Goal: Task Accomplishment & Management: Complete application form

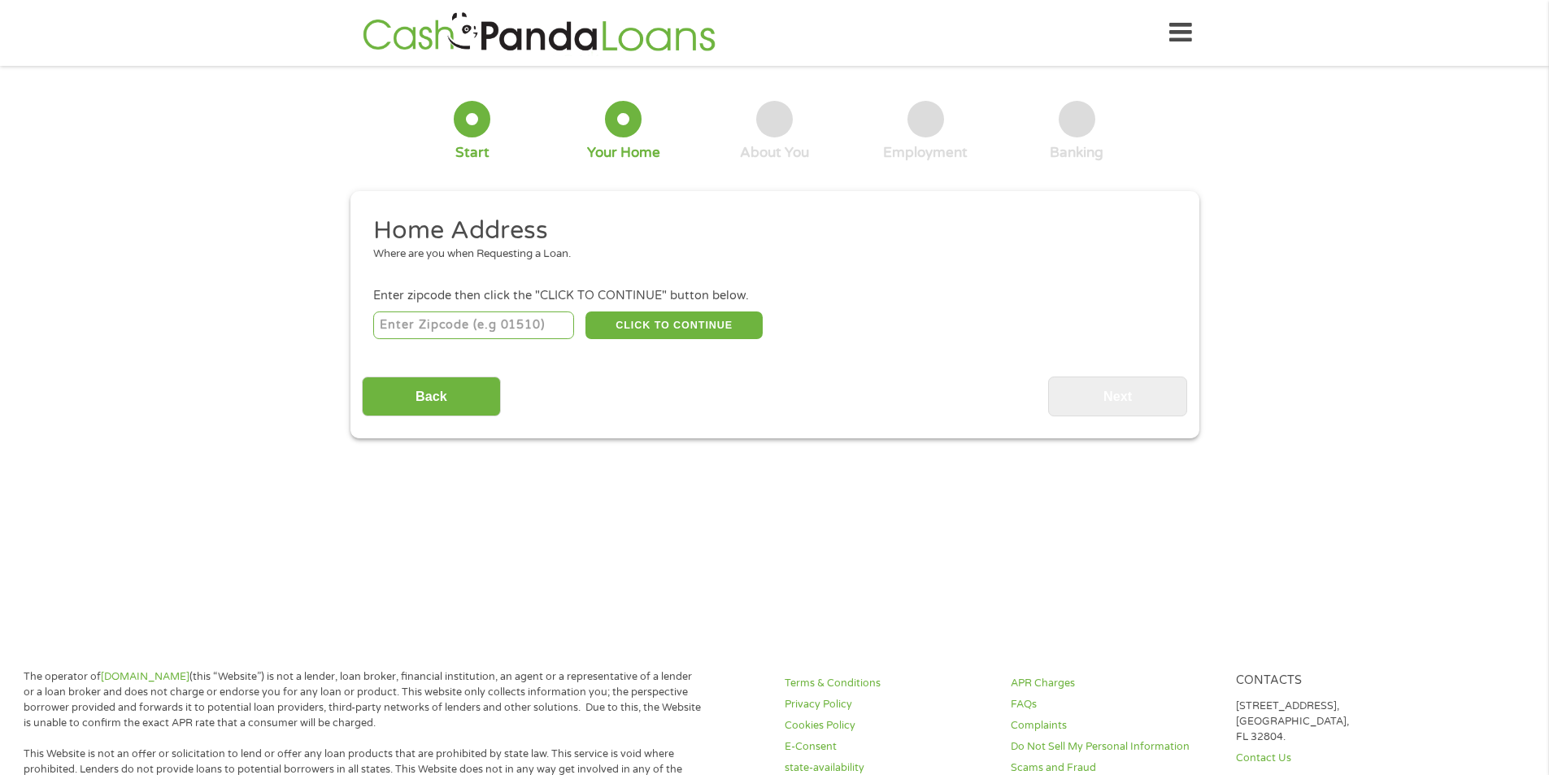
click at [479, 323] on input "number" at bounding box center [473, 325] width 201 height 28
click at [518, 322] on input "number" at bounding box center [473, 325] width 201 height 28
type input "94621"
click at [629, 308] on div "94621 CLICK TO CONTINUE Please recheck your Zipcode, it seems to be Incorrect" at bounding box center [774, 324] width 802 height 33
click at [629, 321] on button "CLICK TO CONTINUE" at bounding box center [674, 325] width 177 height 28
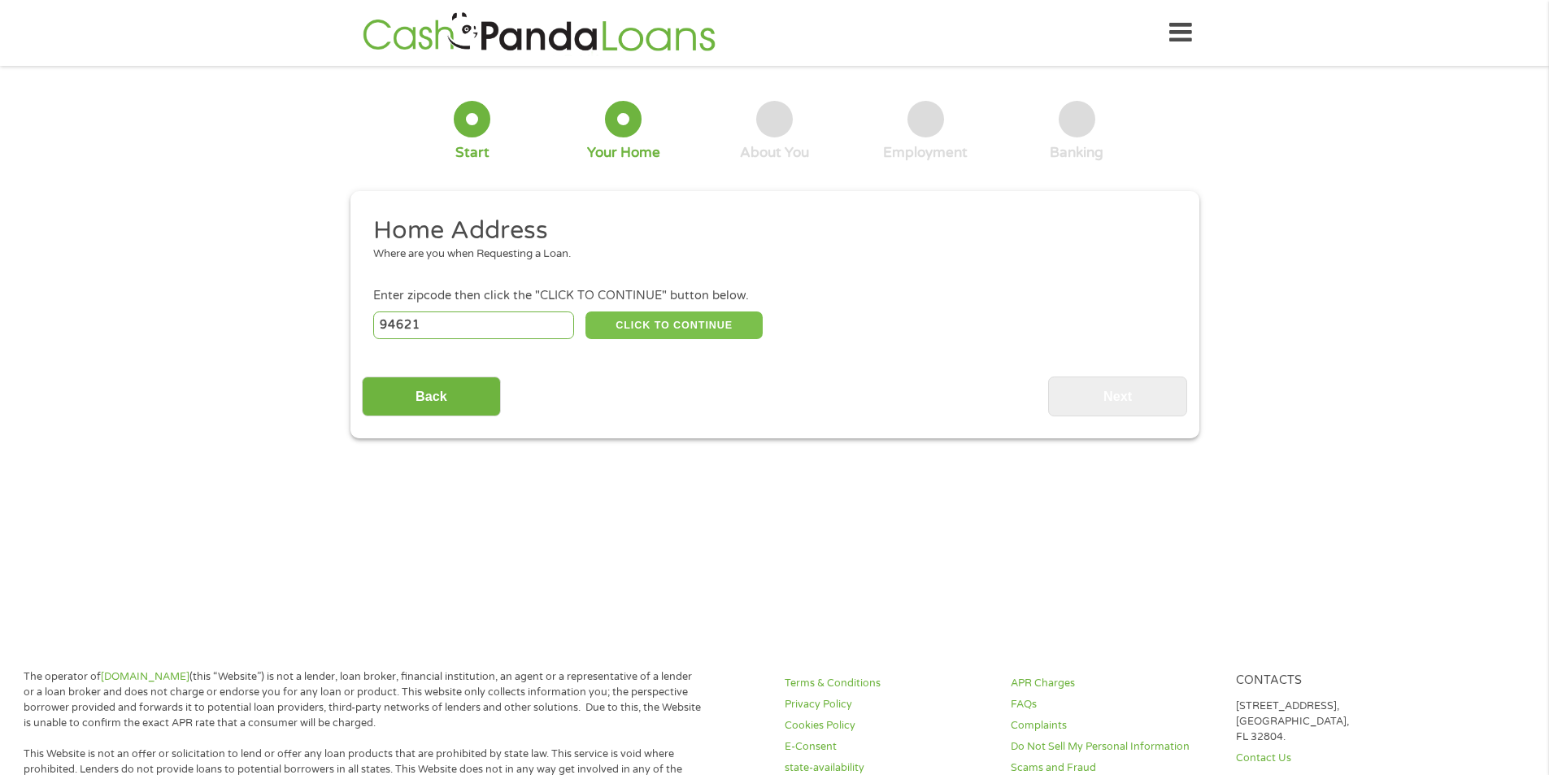
type input "94621"
type input "[GEOGRAPHIC_DATA]"
select select "[US_STATE]"
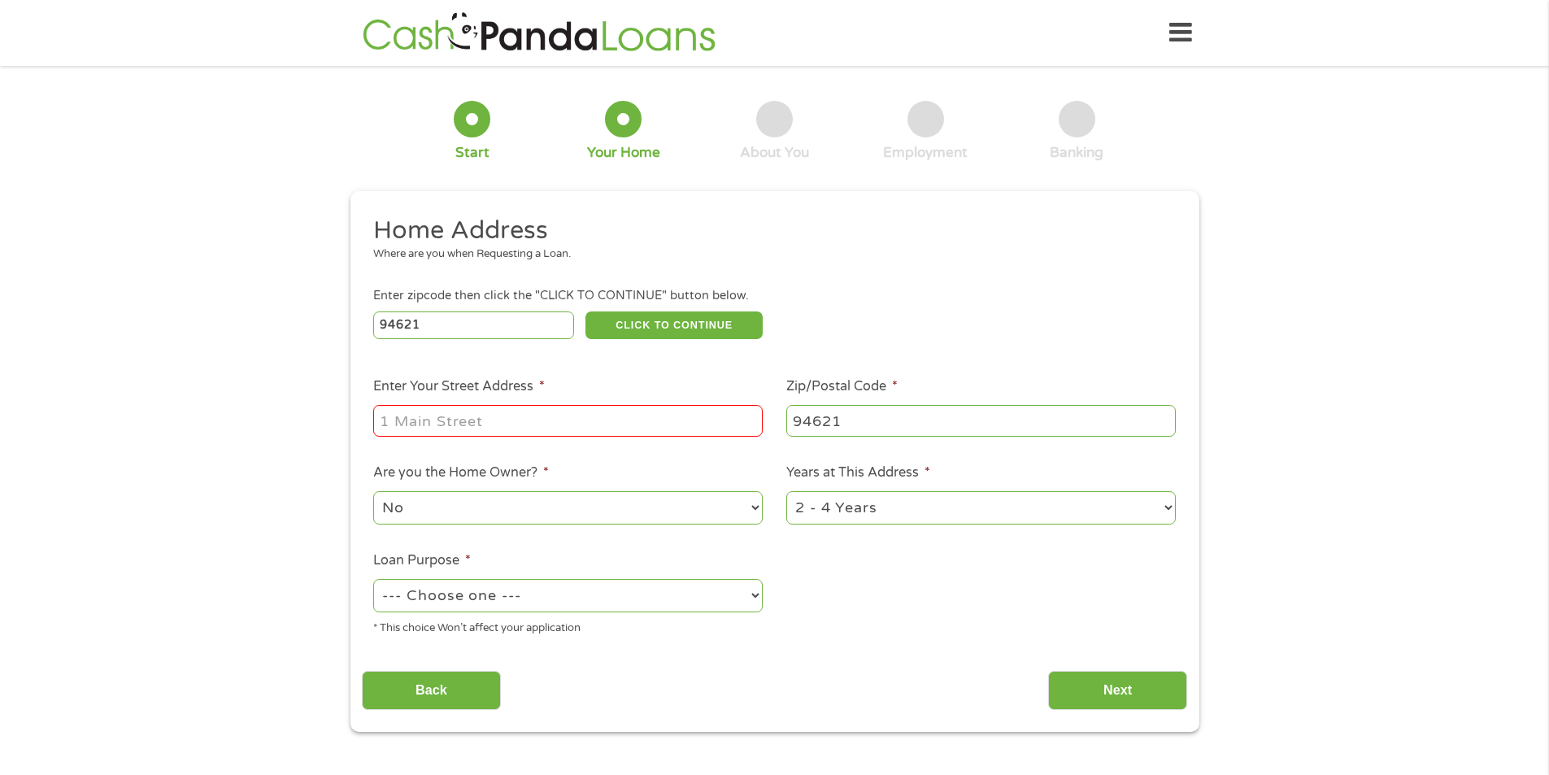
click at [492, 418] on input "Enter Your Street Address *" at bounding box center [568, 420] width 390 height 31
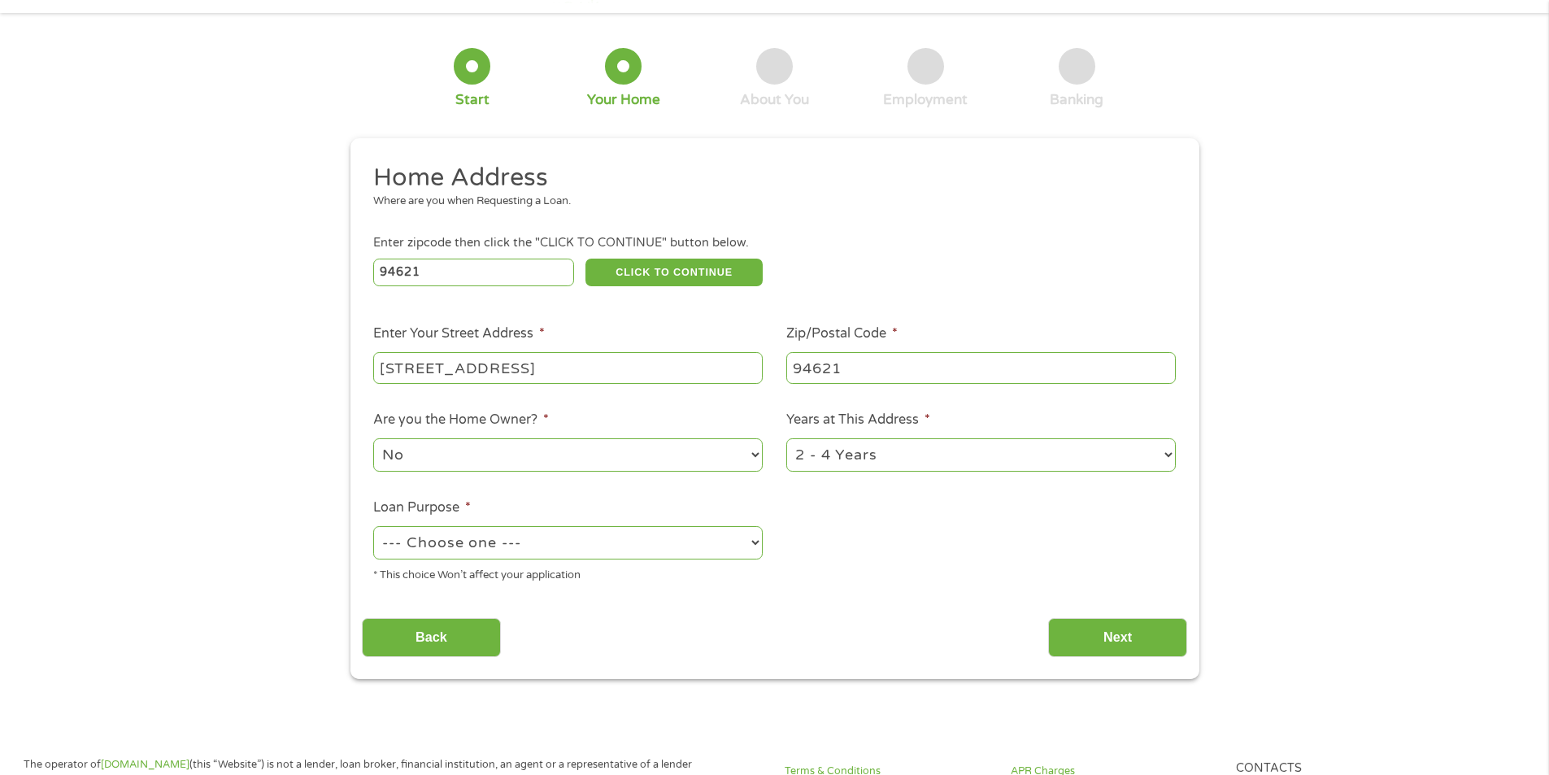
scroll to position [81, 0]
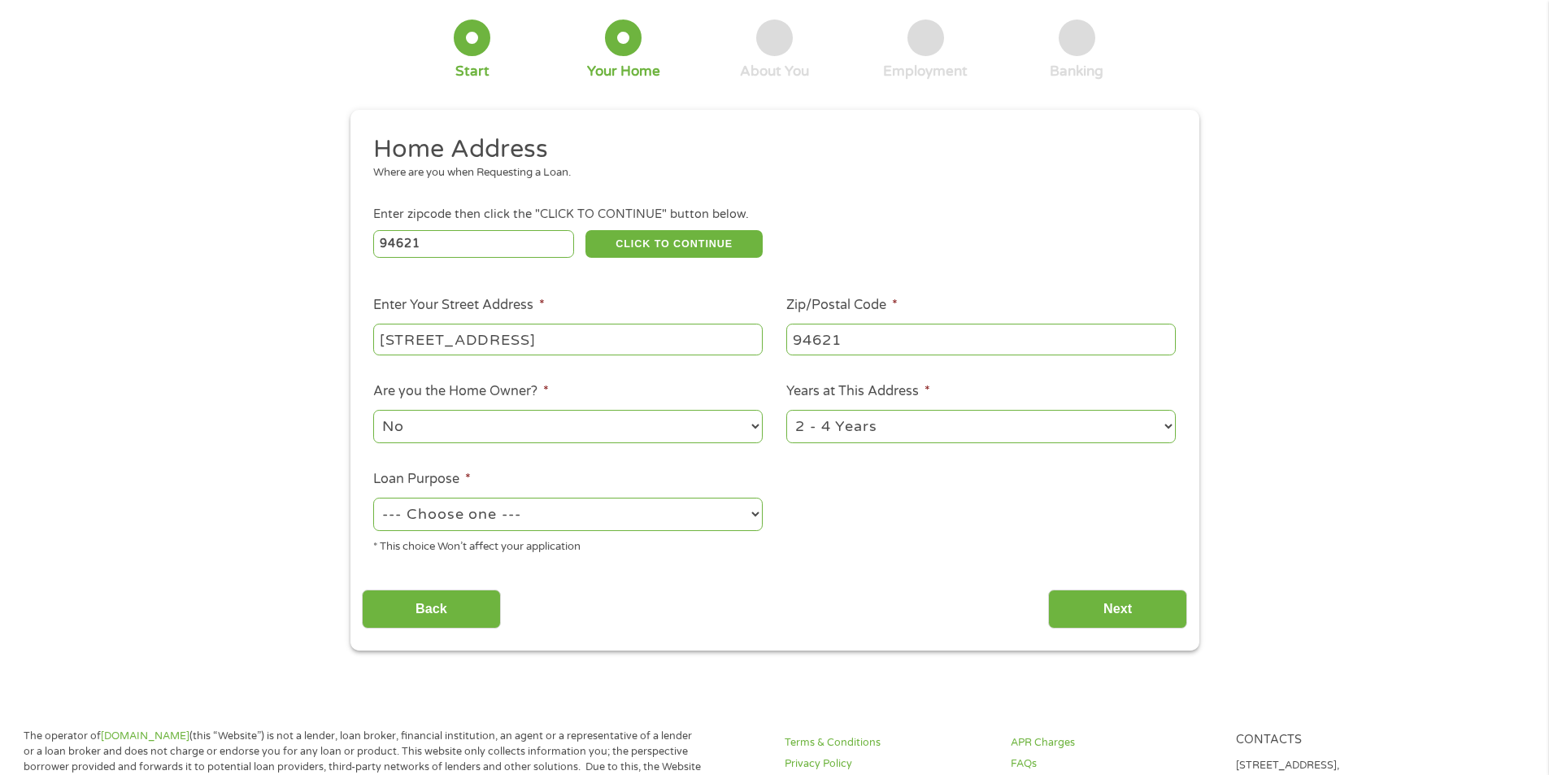
type input "[STREET_ADDRESS]"
click at [505, 522] on select "--- Choose one --- Pay Bills Debt Consolidation Home Improvement Major Purchase…" at bounding box center [568, 514] width 390 height 33
select select "paybills"
click at [373, 498] on select "--- Choose one --- Pay Bills Debt Consolidation Home Improvement Major Purchase…" at bounding box center [568, 514] width 390 height 33
drag, startPoint x: 1076, startPoint y: 608, endPoint x: 1069, endPoint y: 604, distance: 8.4
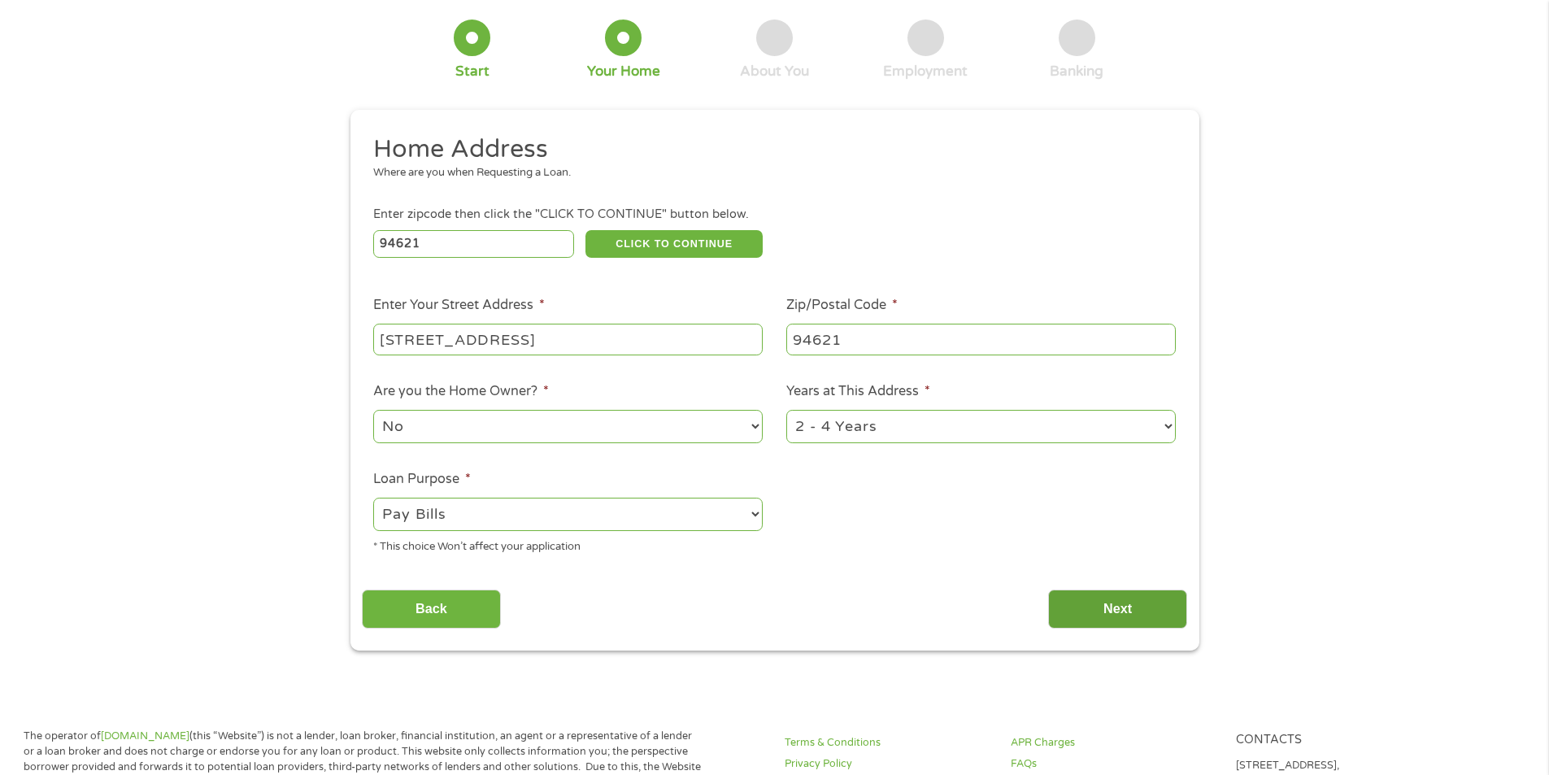
click at [1075, 606] on input "Next" at bounding box center [1117, 610] width 139 height 40
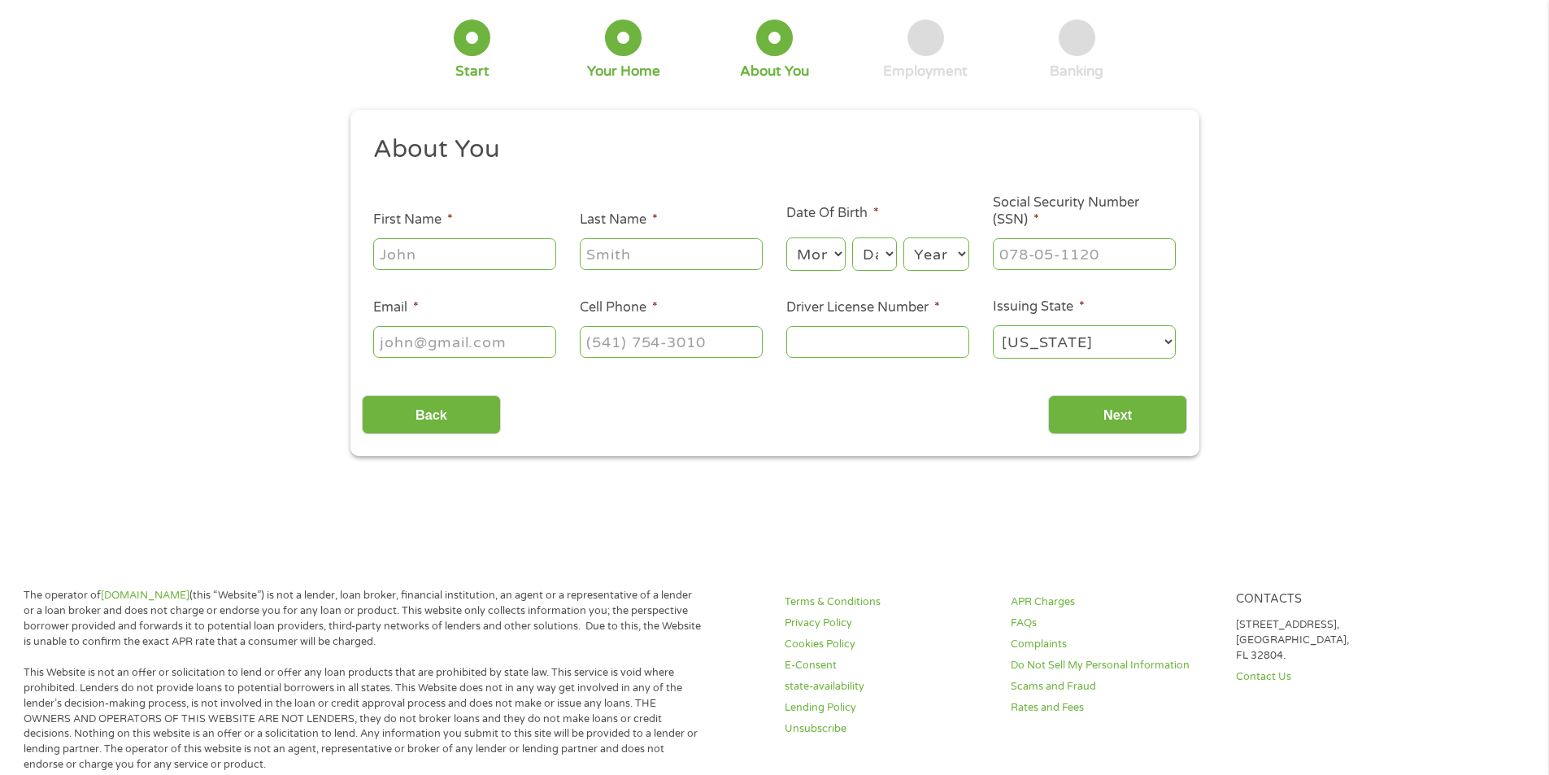
scroll to position [0, 0]
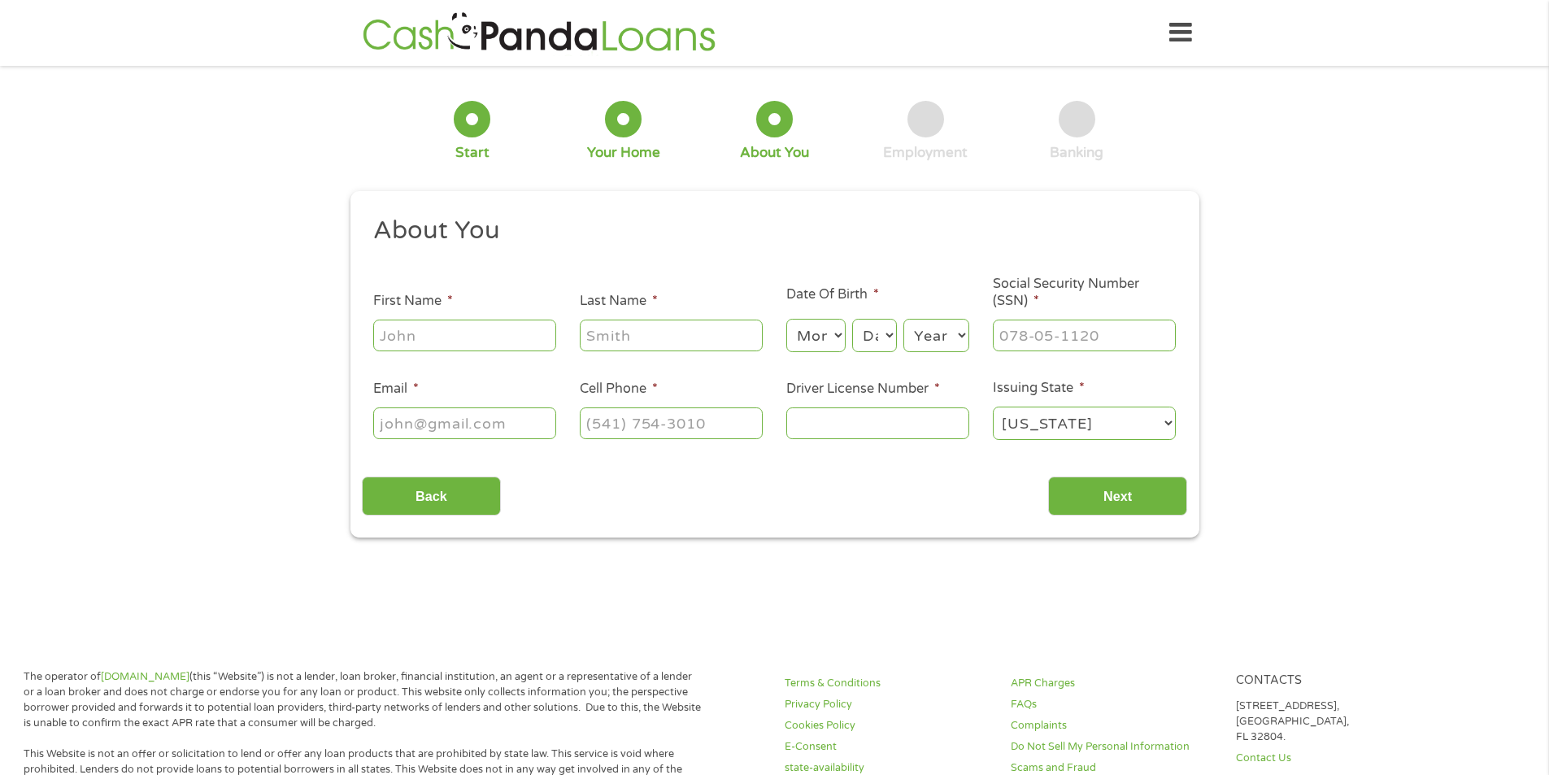
click at [427, 335] on input "First Name *" at bounding box center [464, 335] width 183 height 31
type input "[PERSON_NAME]"
type input "Means"
click at [834, 329] on select "Month 1 2 3 4 5 6 7 8 9 10 11 12" at bounding box center [815, 335] width 59 height 33
select select "2"
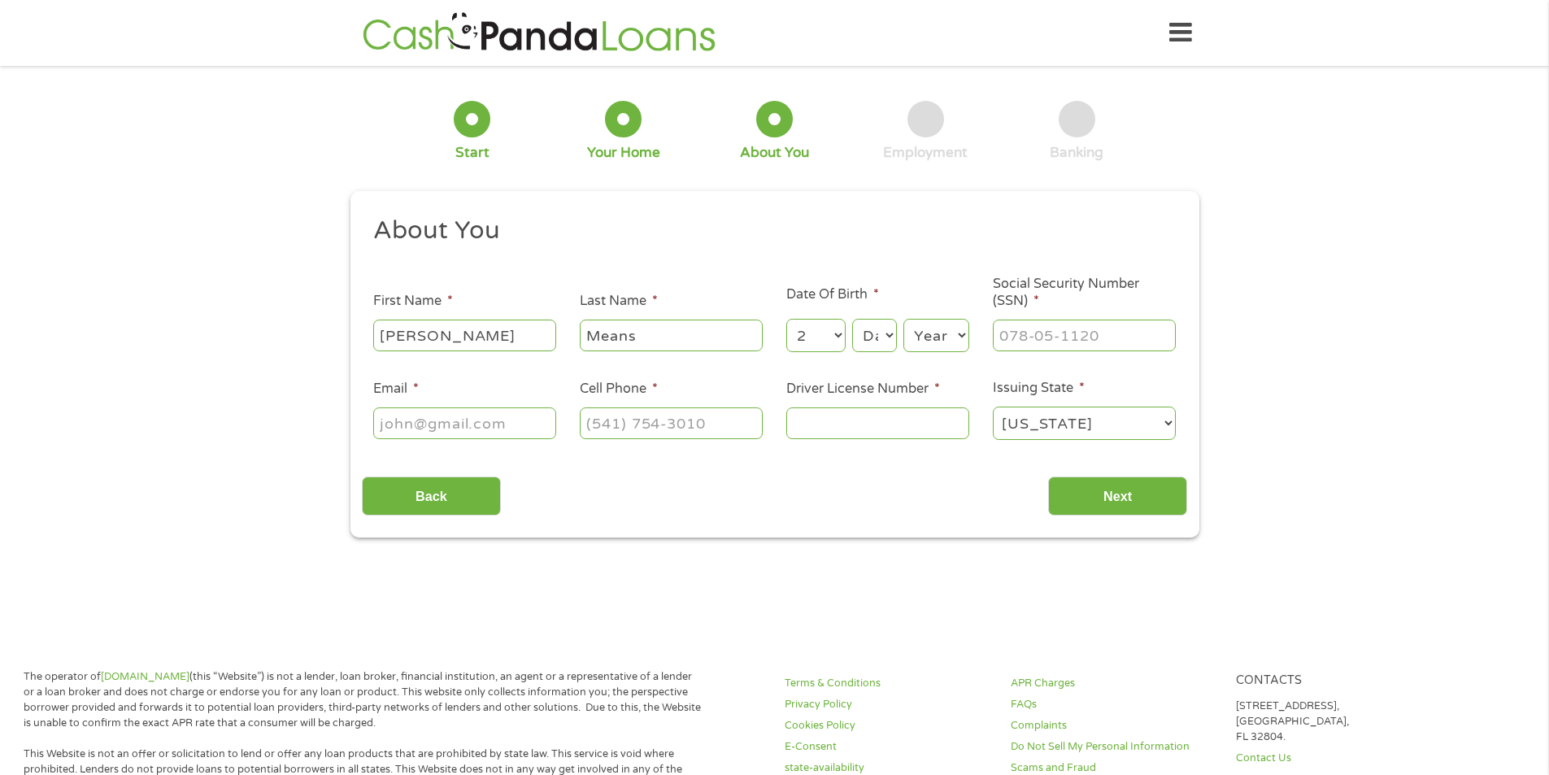
click at [786, 319] on select "Month 1 2 3 4 5 6 7 8 9 10 11 12" at bounding box center [815, 335] width 59 height 33
click at [896, 329] on select "Day 1 2 3 4 5 6 7 8 9 10 11 12 13 14 15 16 17 18 19 20 21 22 23 24 25 26 27 28 …" at bounding box center [874, 335] width 44 height 33
select select "12"
click at [852, 319] on select "Day 1 2 3 4 5 6 7 8 9 10 11 12 13 14 15 16 17 18 19 20 21 22 23 24 25 26 27 28 …" at bounding box center [874, 335] width 44 height 33
click at [959, 337] on select "Year [DATE] 2006 2005 2004 2003 2002 2001 2000 1999 1998 1997 1996 1995 1994 19…" at bounding box center [936, 335] width 66 height 33
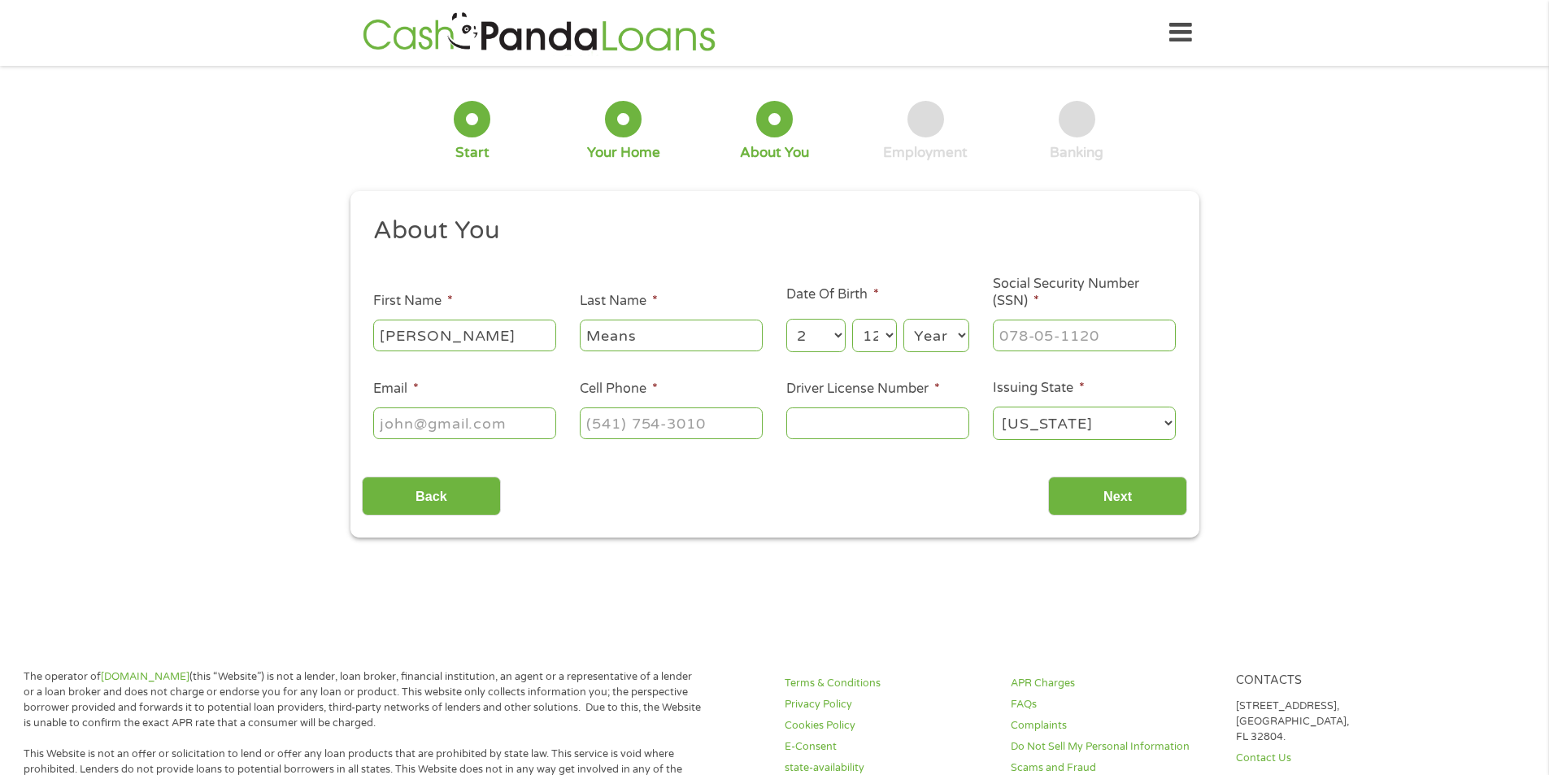
select select "1977"
click at [903, 319] on select "Year [DATE] 2006 2005 2004 2003 2002 2001 2000 1999 1998 1997 1996 1995 1994 19…" at bounding box center [936, 335] width 66 height 33
click at [1052, 342] on input "___-__-____" at bounding box center [1084, 335] width 183 height 31
type input "566-61-1468"
click at [467, 426] on input "Email *" at bounding box center [464, 422] width 183 height 31
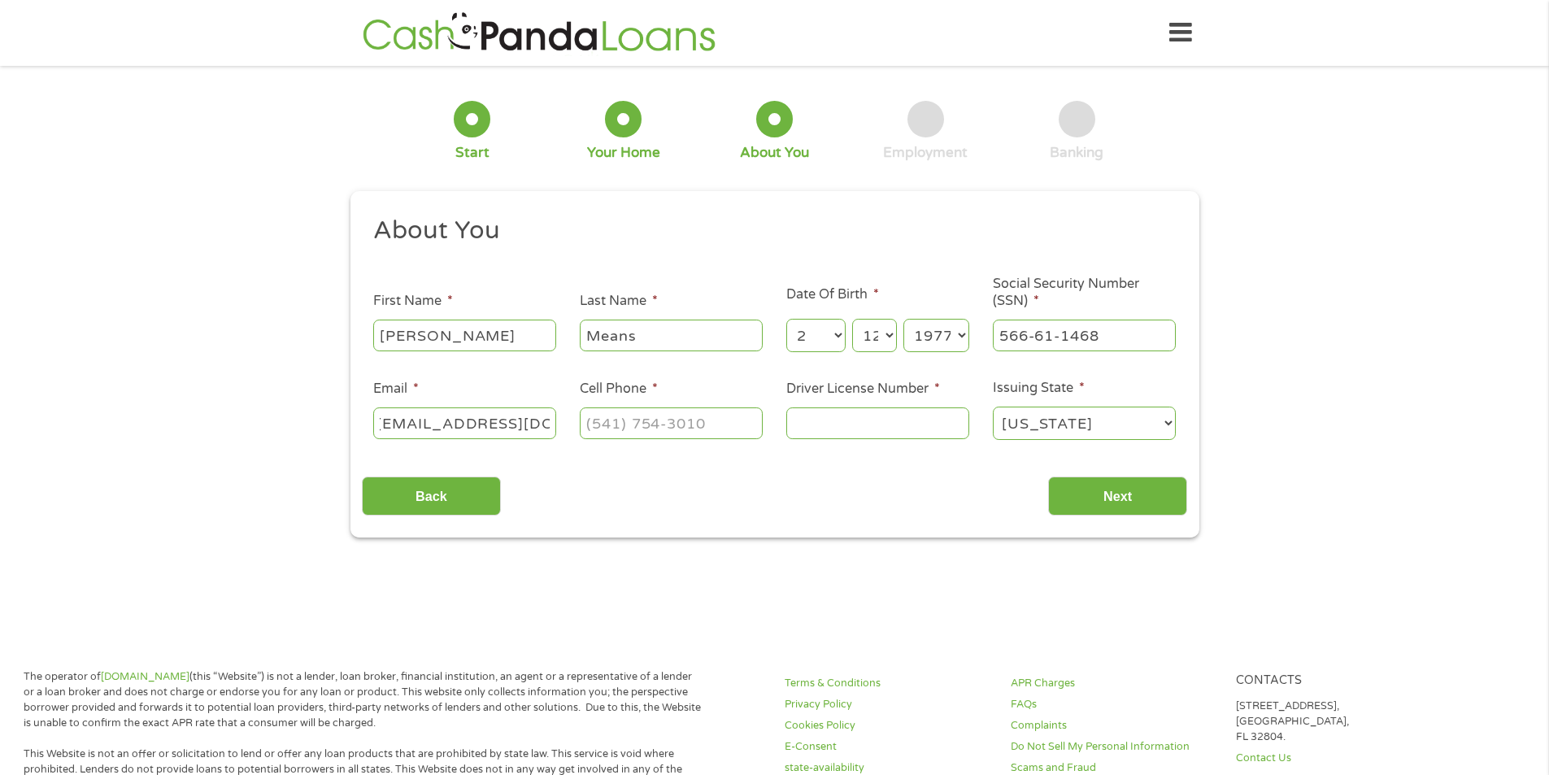
scroll to position [0, 19]
type input "[EMAIL_ADDRESS][DOMAIN_NAME]"
click at [599, 425] on input "(___) ___-____" at bounding box center [671, 422] width 183 height 31
type input "[PHONE_NUMBER]"
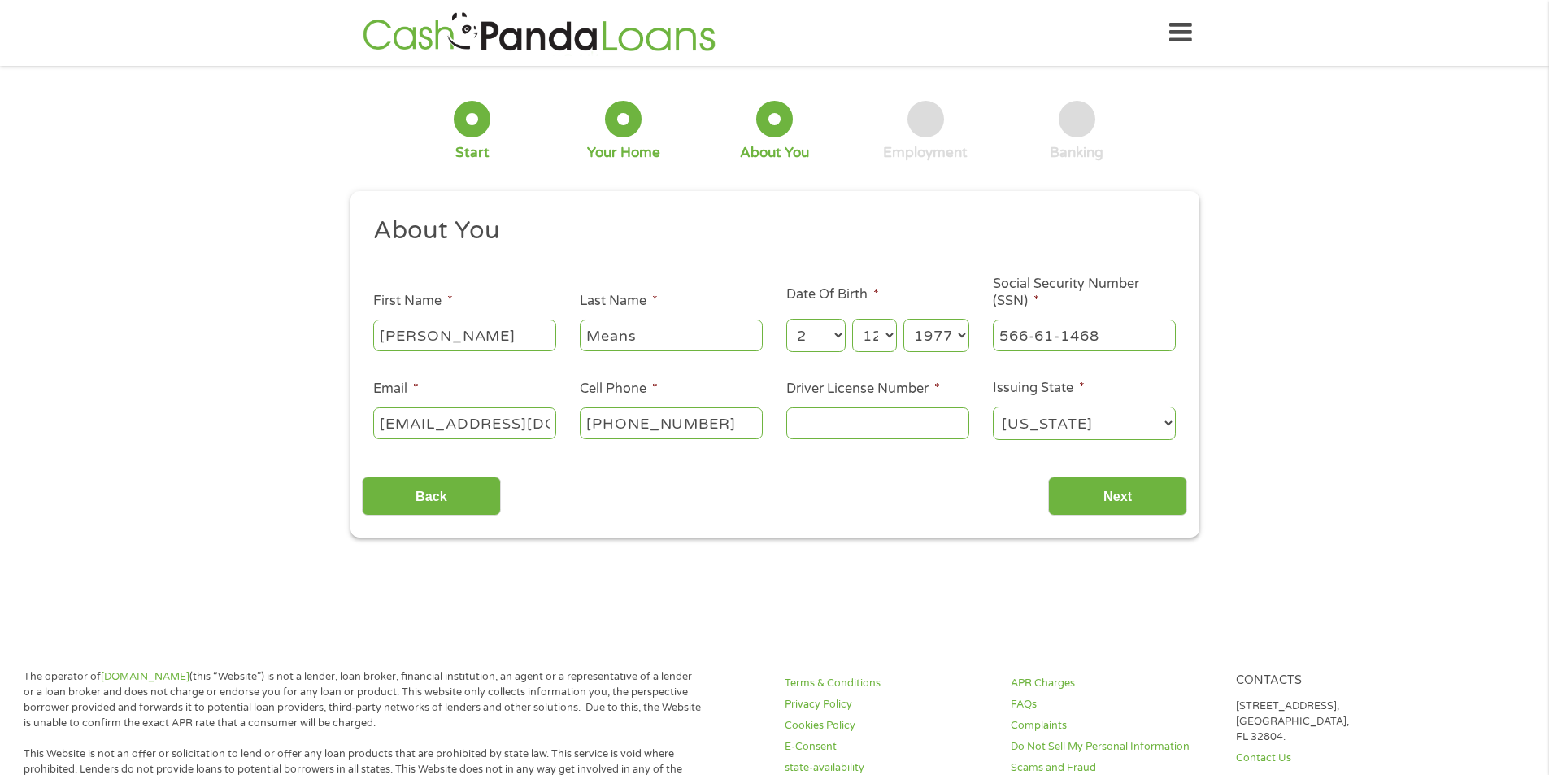
click at [893, 420] on input "Driver License Number *" at bounding box center [877, 422] width 183 height 31
type input "B547892"
click at [1130, 502] on input "Next" at bounding box center [1117, 497] width 139 height 40
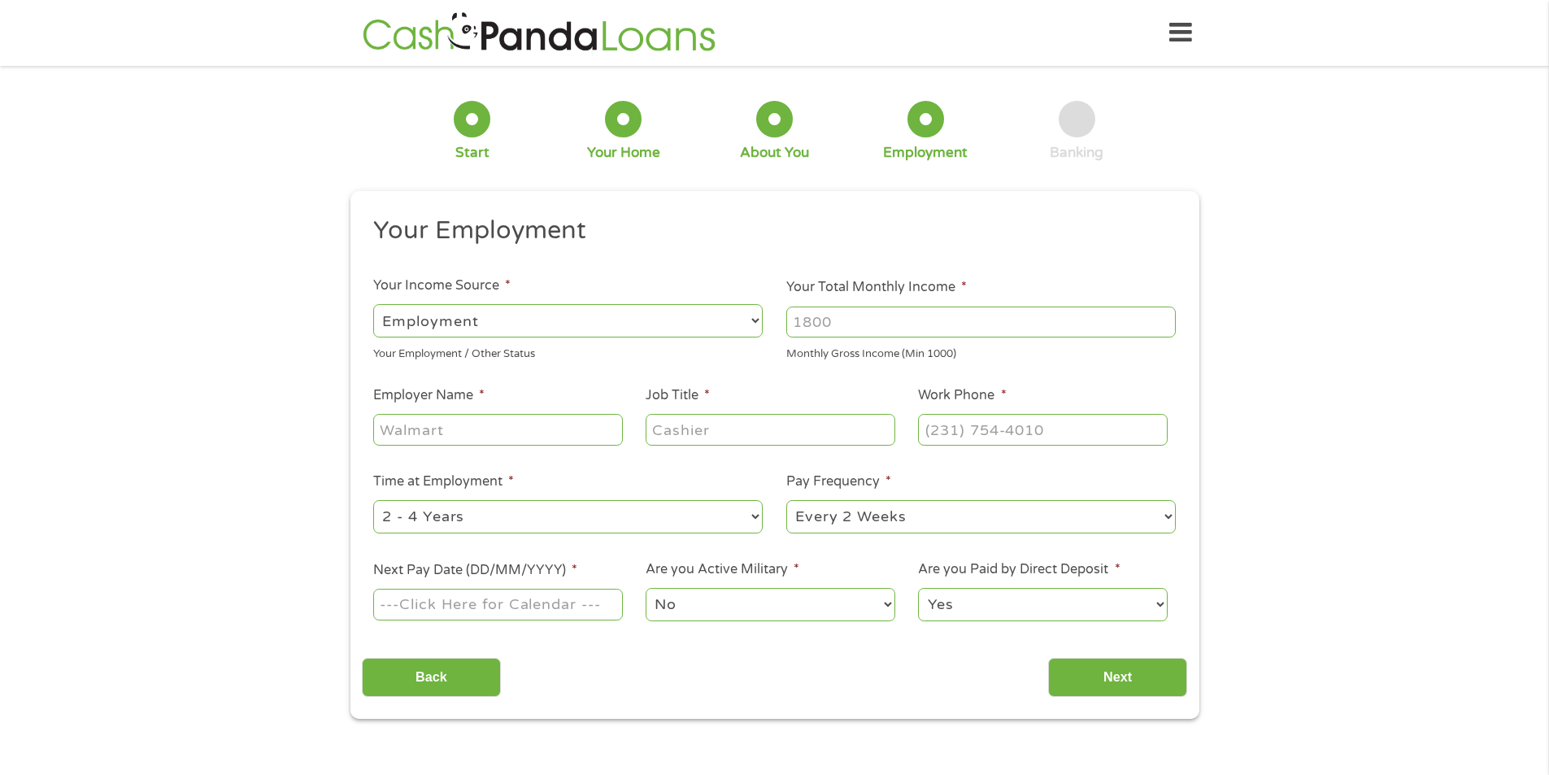
click at [417, 327] on select "--- Choose one --- Employment [DEMOGRAPHIC_DATA] Benefits" at bounding box center [568, 320] width 390 height 33
click at [279, 315] on div "1 Start 2 Your Home 3 About You 4 Employment 5 Banking 6 This field is hidden w…" at bounding box center [774, 398] width 1549 height 642
click at [529, 437] on input "Employer Name *" at bounding box center [497, 429] width 249 height 31
drag, startPoint x: 852, startPoint y: 313, endPoint x: 799, endPoint y: 316, distance: 52.9
click at [799, 316] on input "Your Total Monthly Income *" at bounding box center [981, 322] width 390 height 31
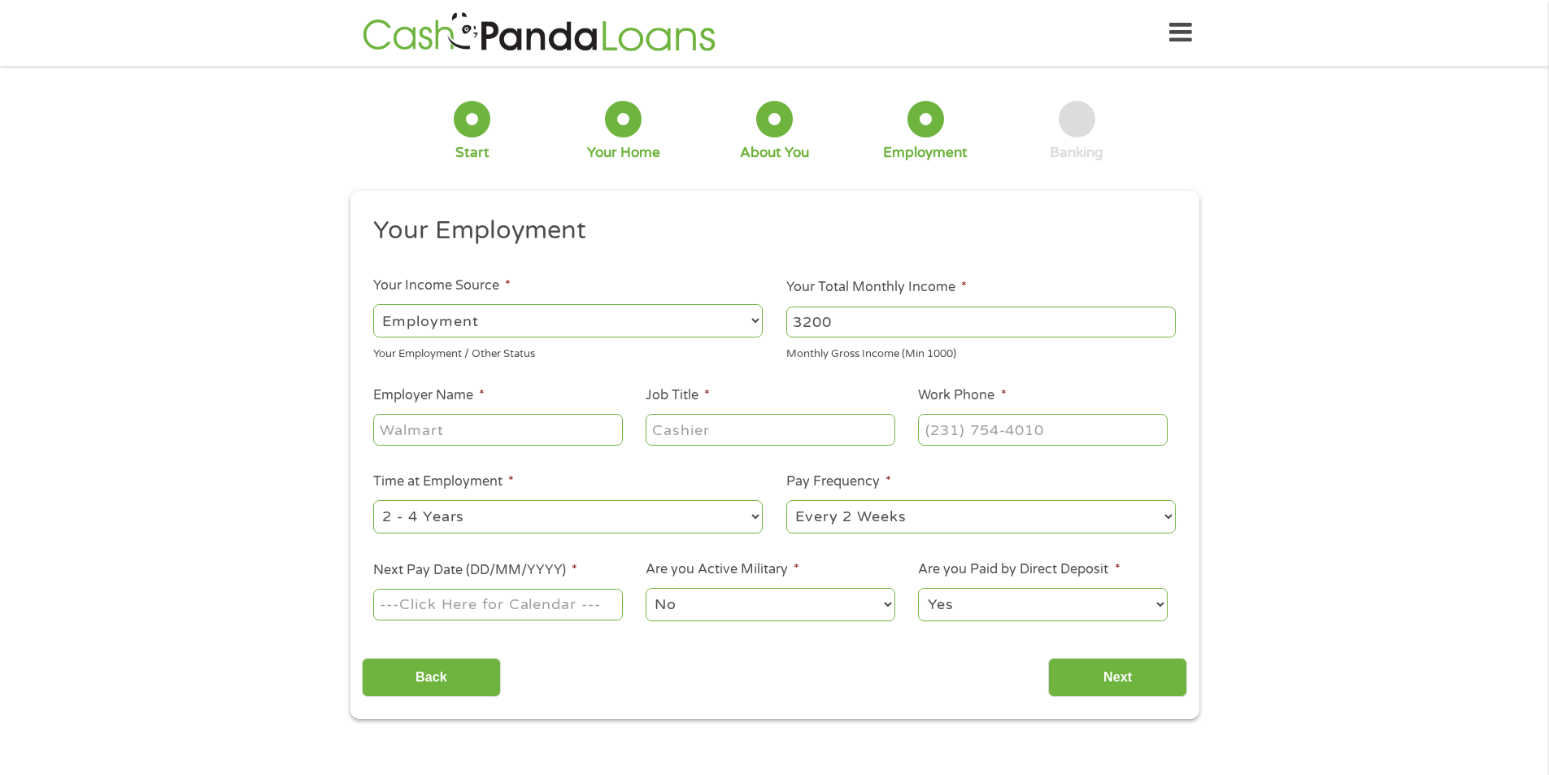
type input "3200"
click at [448, 420] on input "Employer Name *" at bounding box center [497, 429] width 249 height 31
click at [530, 434] on input "wILLOW rOCK cENTER" at bounding box center [497, 429] width 249 height 31
click at [454, 434] on input "wILLOW rOCK center" at bounding box center [497, 429] width 249 height 31
drag, startPoint x: 445, startPoint y: 429, endPoint x: 487, endPoint y: 429, distance: 42.3
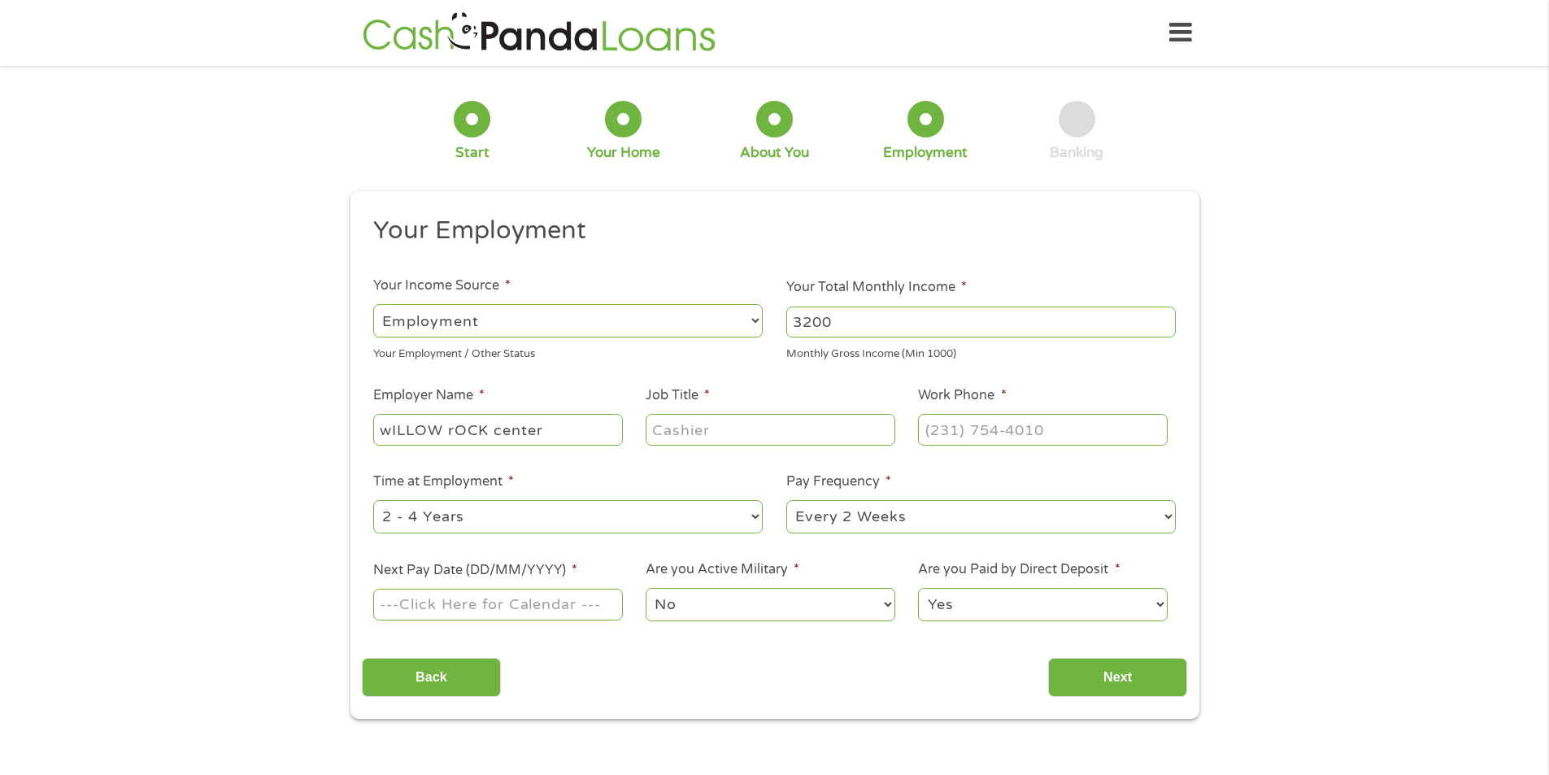
click at [487, 429] on input "wILLOW rOCK center" at bounding box center [497, 429] width 249 height 31
click at [443, 430] on input "[GEOGRAPHIC_DATA]" at bounding box center [497, 429] width 249 height 31
drag, startPoint x: 414, startPoint y: 420, endPoint x: 377, endPoint y: 420, distance: 36.6
click at [377, 420] on input "[GEOGRAPHIC_DATA]" at bounding box center [497, 429] width 249 height 31
click at [485, 428] on input "[GEOGRAPHIC_DATA]" at bounding box center [497, 429] width 249 height 31
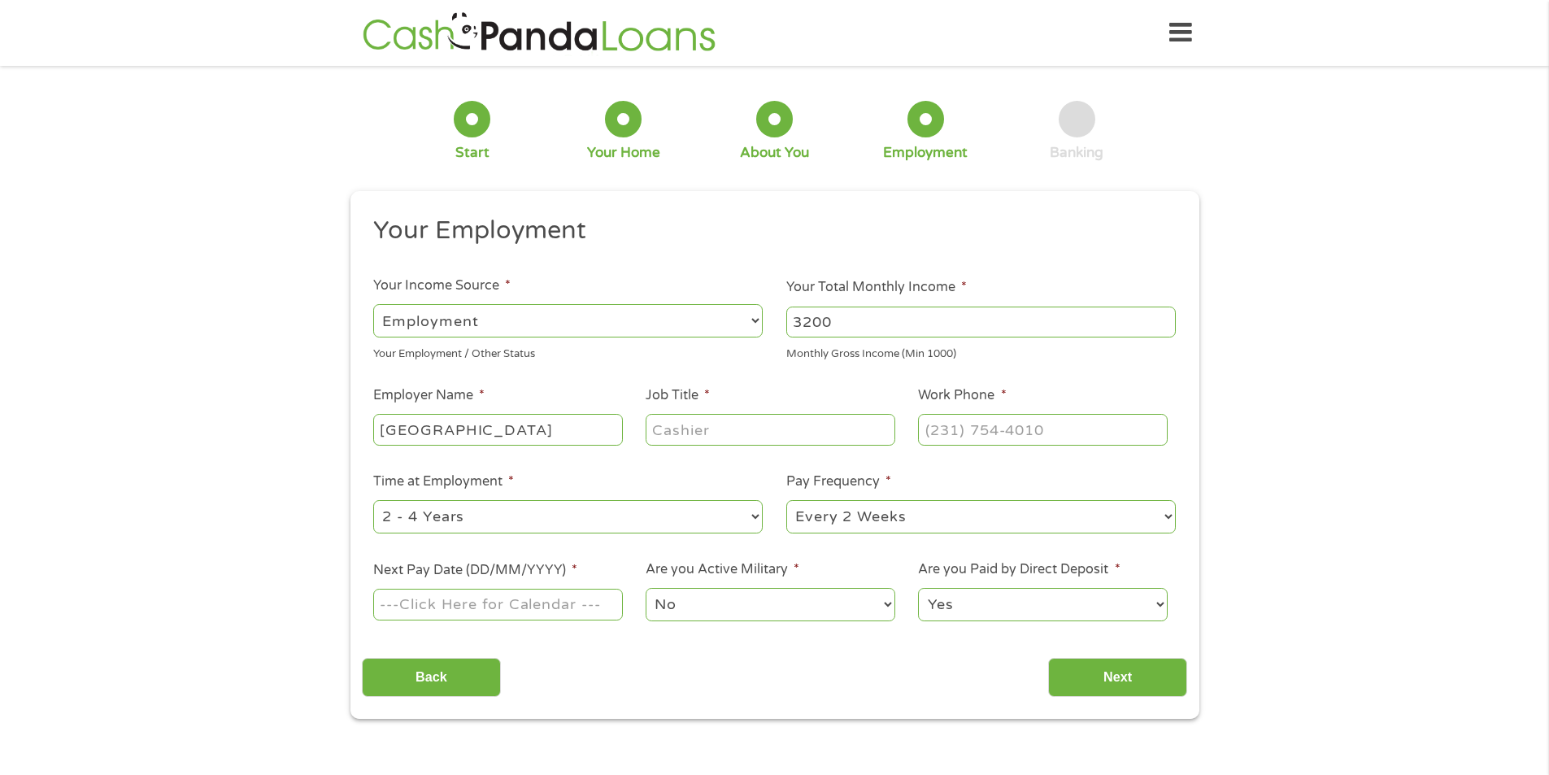
type input "[GEOGRAPHIC_DATA]"
click at [734, 429] on input "Job Title *" at bounding box center [770, 429] width 249 height 31
click at [686, 430] on input "oFFICE cOORDINATOR" at bounding box center [770, 429] width 249 height 31
drag, startPoint x: 704, startPoint y: 428, endPoint x: 630, endPoint y: 438, distance: 74.6
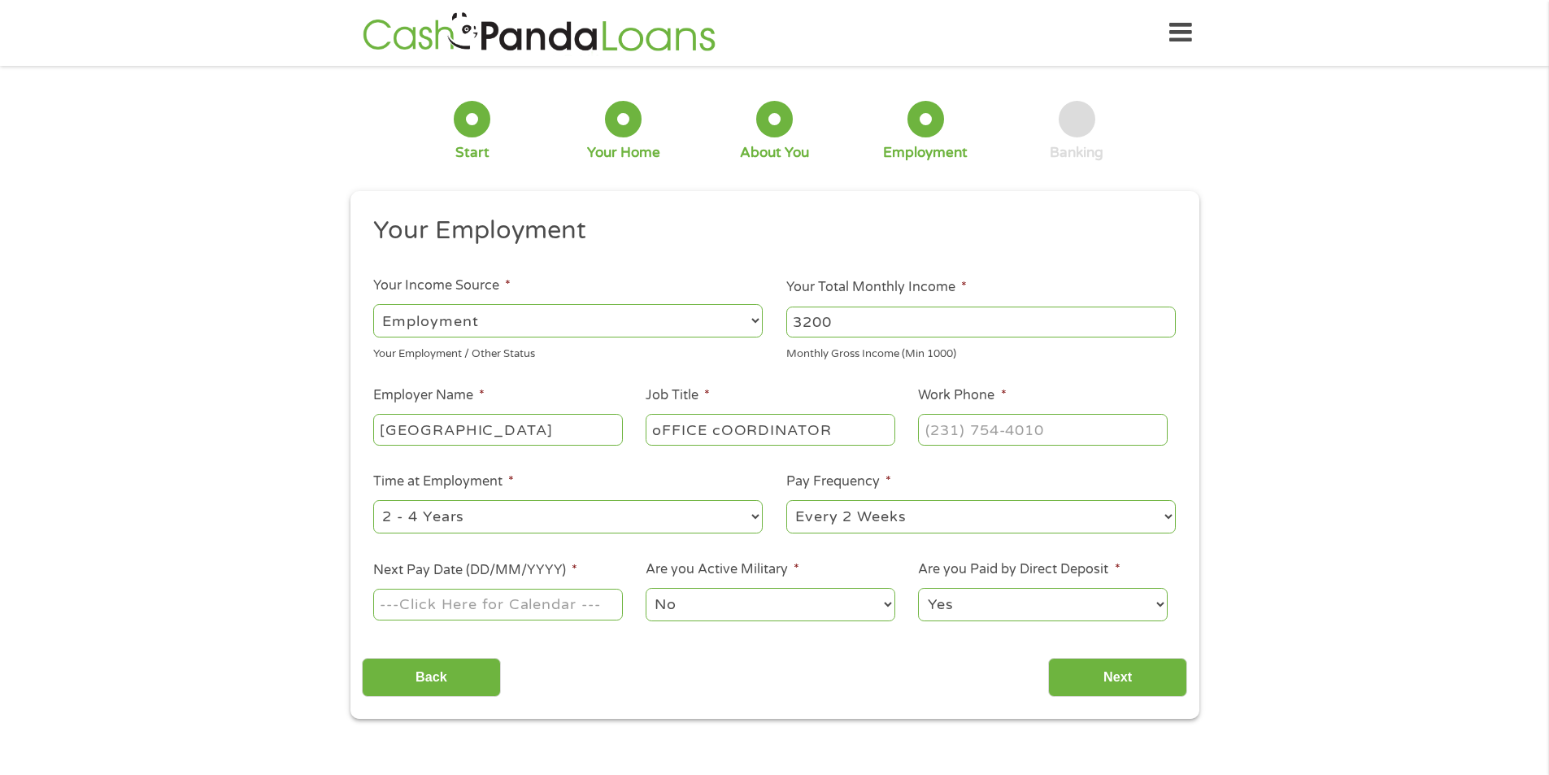
click at [630, 438] on ul "Your Employment Your Income Source * --- Choose one --- Employment [DEMOGRAPHIC…" at bounding box center [774, 425] width 825 height 421
drag, startPoint x: 701, startPoint y: 430, endPoint x: 885, endPoint y: 446, distance: 184.5
click at [885, 446] on div "Office cOORDINATOR" at bounding box center [770, 429] width 249 height 37
click at [705, 425] on input "OfficeCoordinator" at bounding box center [770, 429] width 249 height 31
click at [694, 426] on input "OfficeCoordinator" at bounding box center [770, 429] width 249 height 31
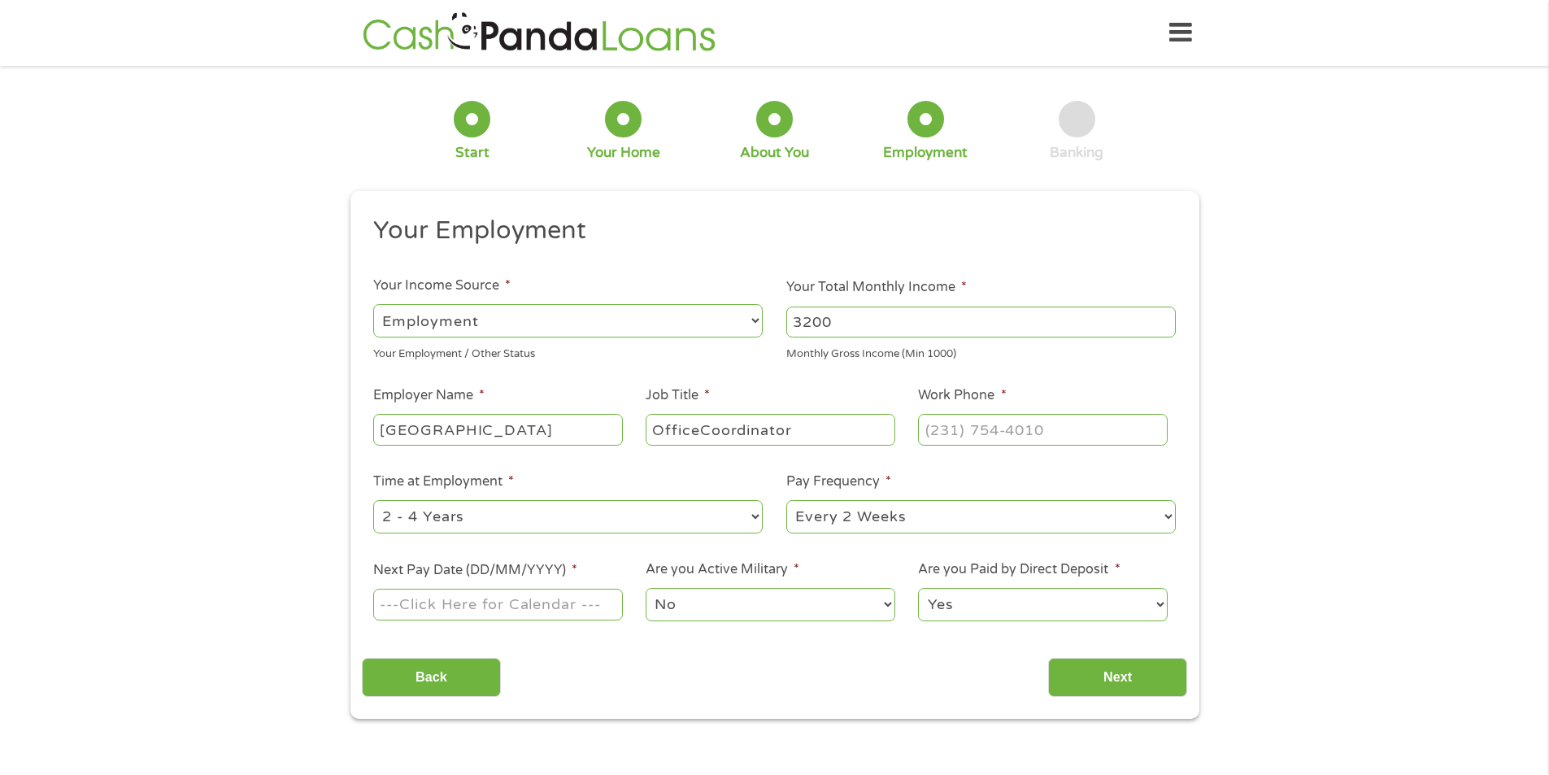
click at [701, 427] on input "OfficeCoordinator" at bounding box center [770, 429] width 249 height 31
type input "Office Coordinator"
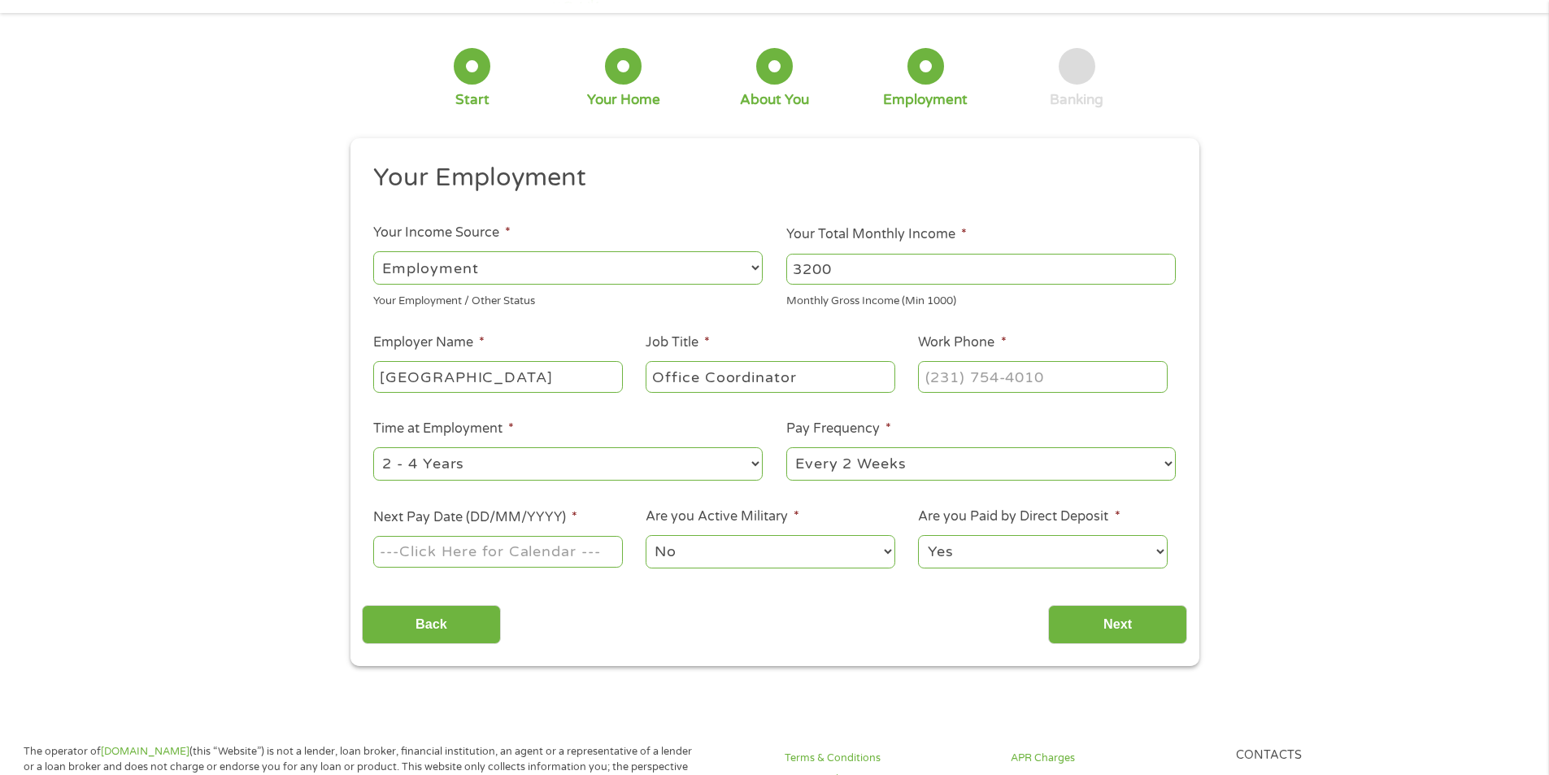
scroll to position [81, 0]
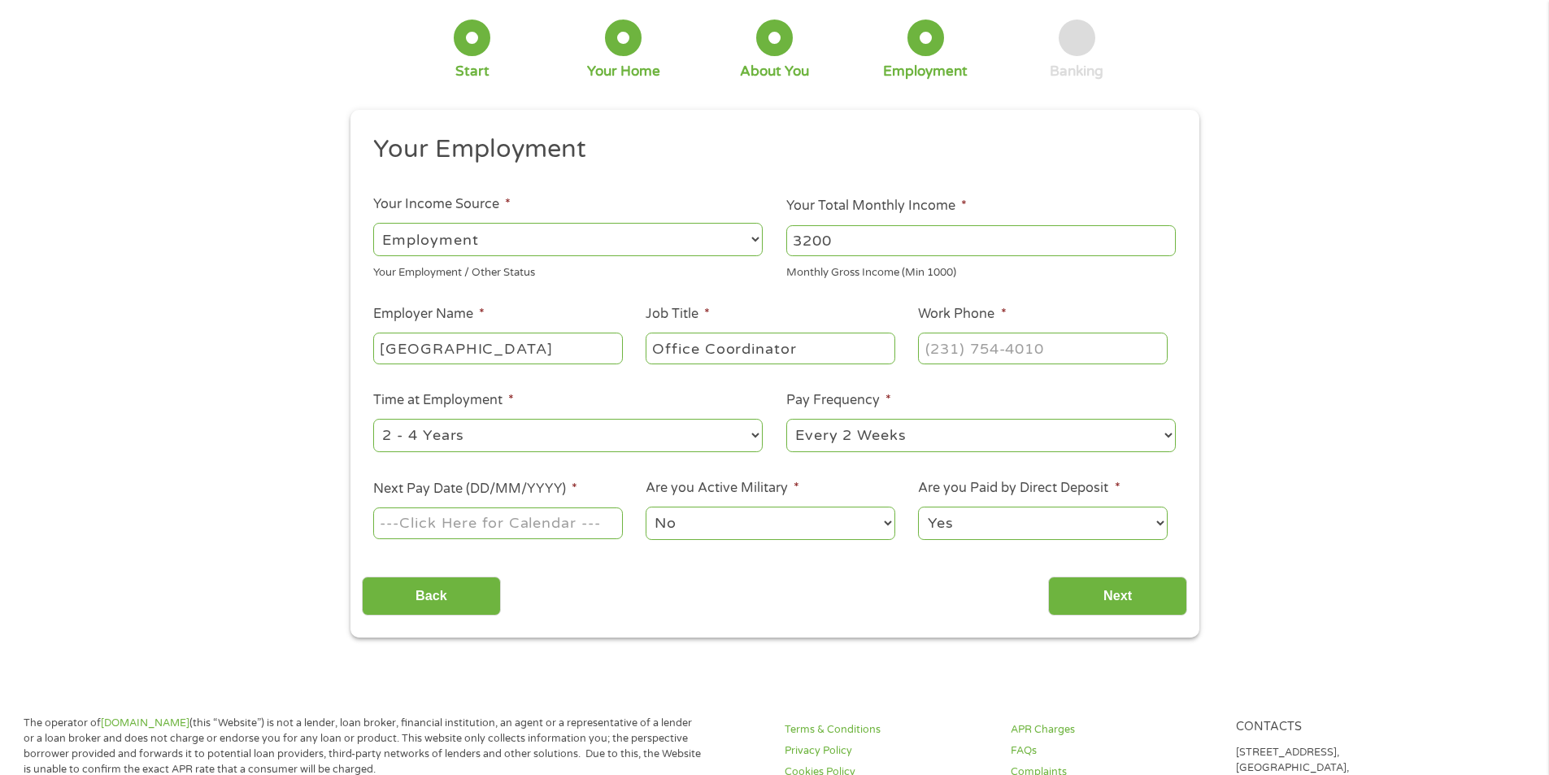
click at [481, 524] on input "Next Pay Date (DD/MM/YYYY) *" at bounding box center [497, 522] width 249 height 31
type input "[DATE]"
click at [763, 523] on select "No Yes" at bounding box center [770, 523] width 249 height 33
click at [646, 507] on select "No Yes" at bounding box center [770, 523] width 249 height 33
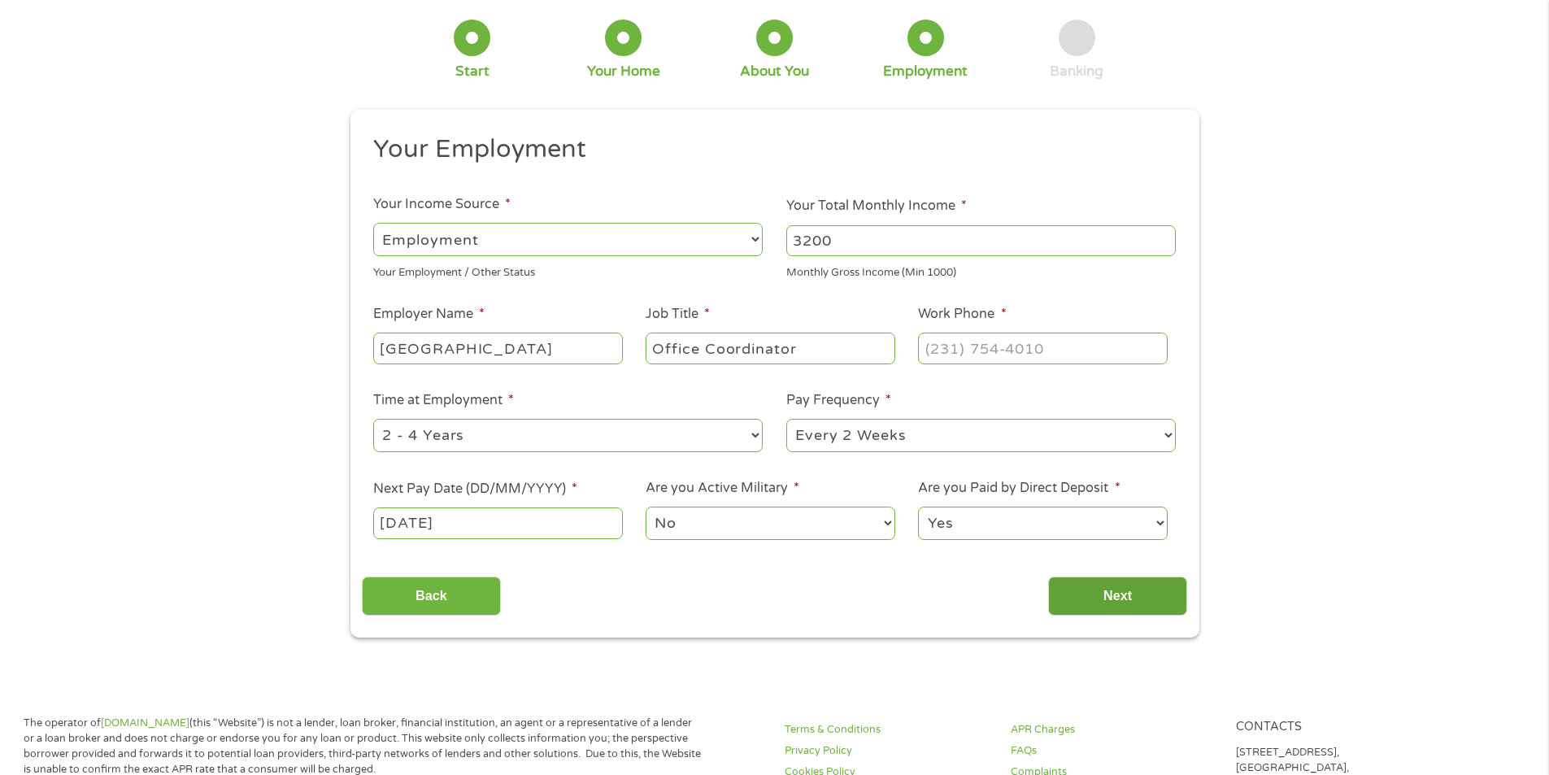
click at [1106, 591] on input "Next" at bounding box center [1117, 597] width 139 height 40
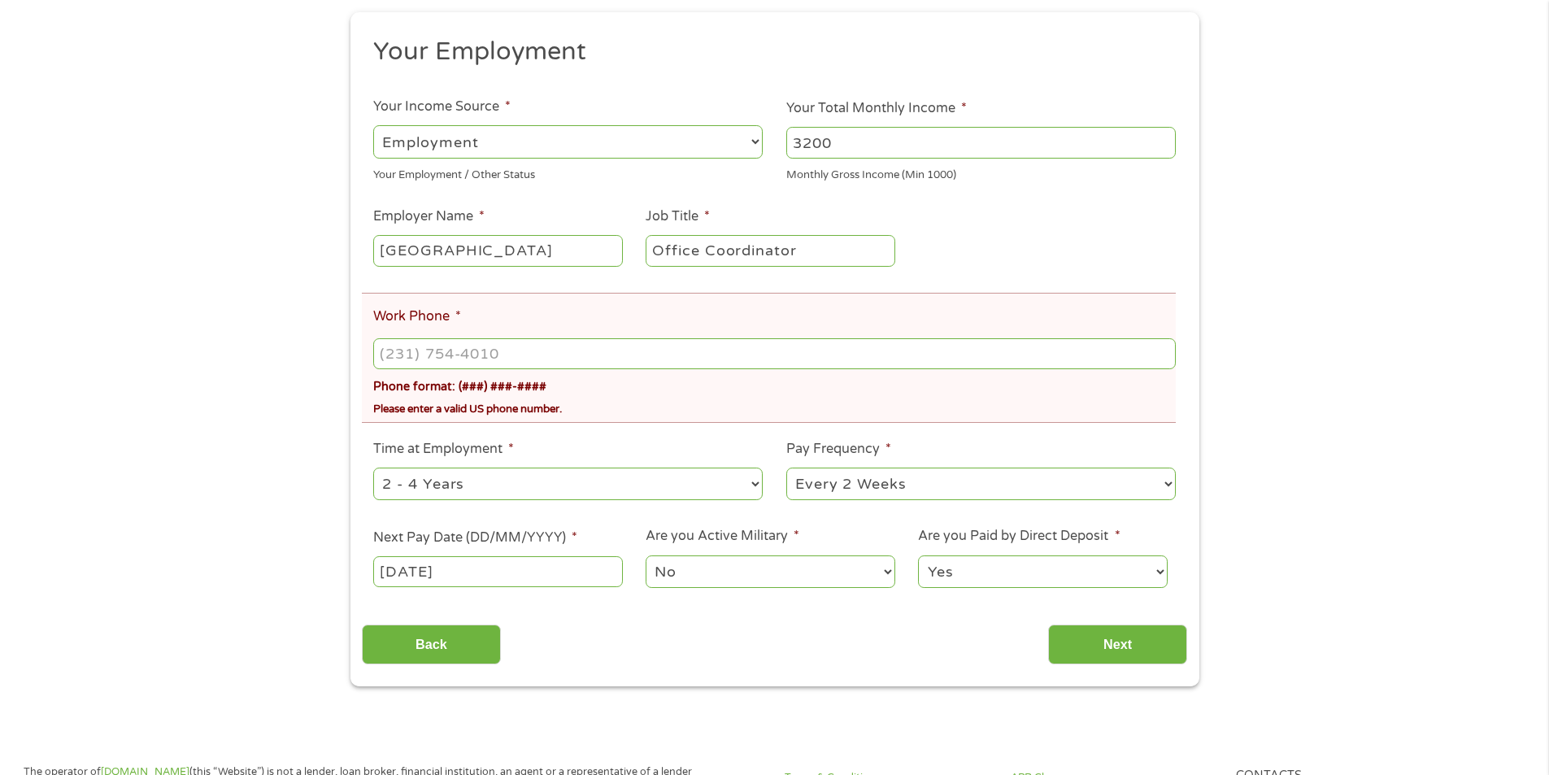
scroll to position [244, 0]
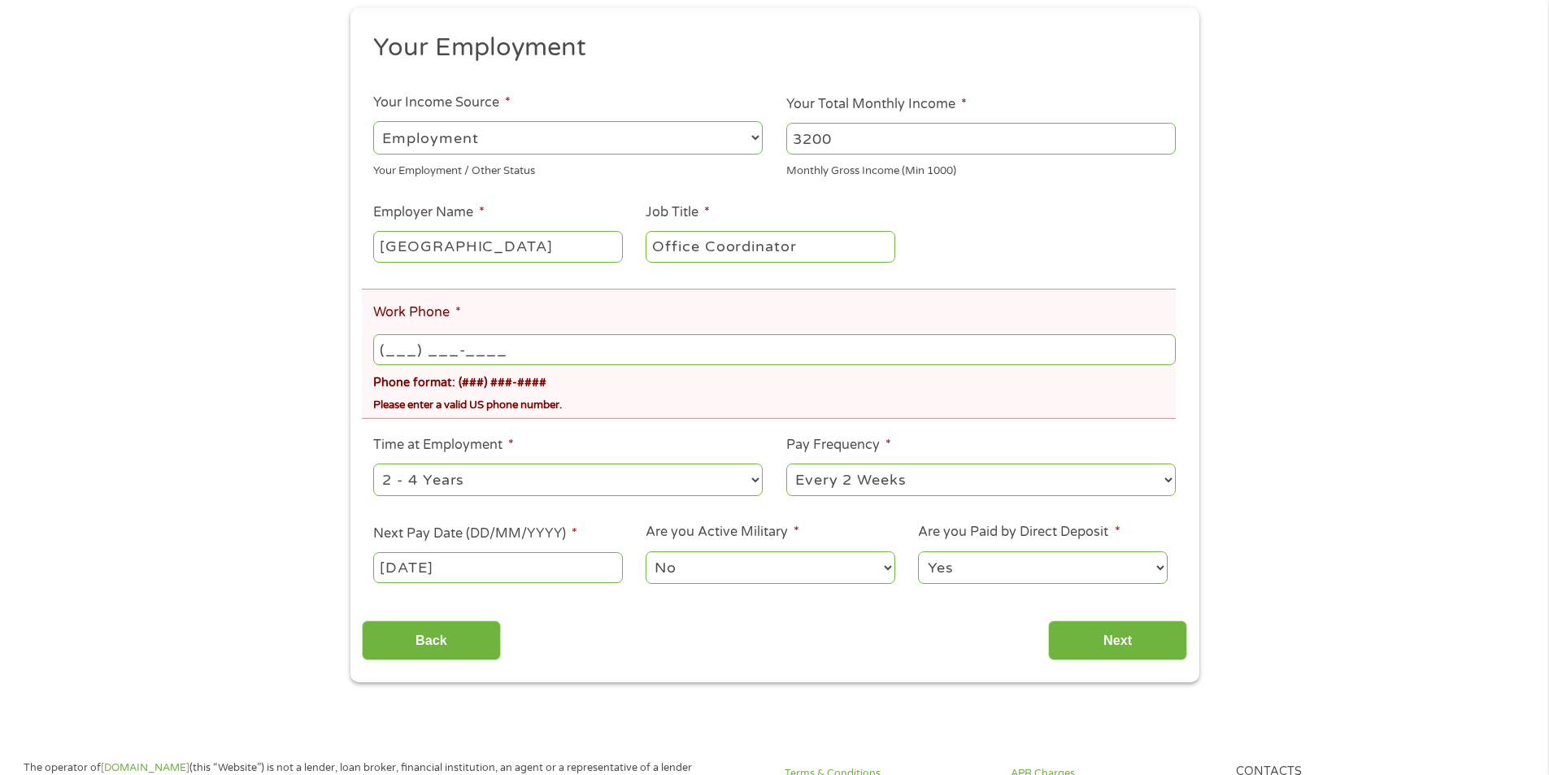
click at [453, 346] on input "(___) ___-____" at bounding box center [774, 349] width 802 height 31
type input "[PHONE_NUMBER]"
click at [511, 480] on select "--- Choose one --- 1 Year or less 1 - 2 Years 2 - 4 Years Over 4 Years" at bounding box center [568, 480] width 390 height 33
click at [373, 464] on select "--- Choose one --- 1 Year or less 1 - 2 Years 2 - 4 Years Over 4 Years" at bounding box center [568, 480] width 390 height 33
click at [465, 472] on select "--- Choose one --- 1 Year or less 1 - 2 Years 2 - 4 Years Over 4 Years" at bounding box center [568, 480] width 390 height 33
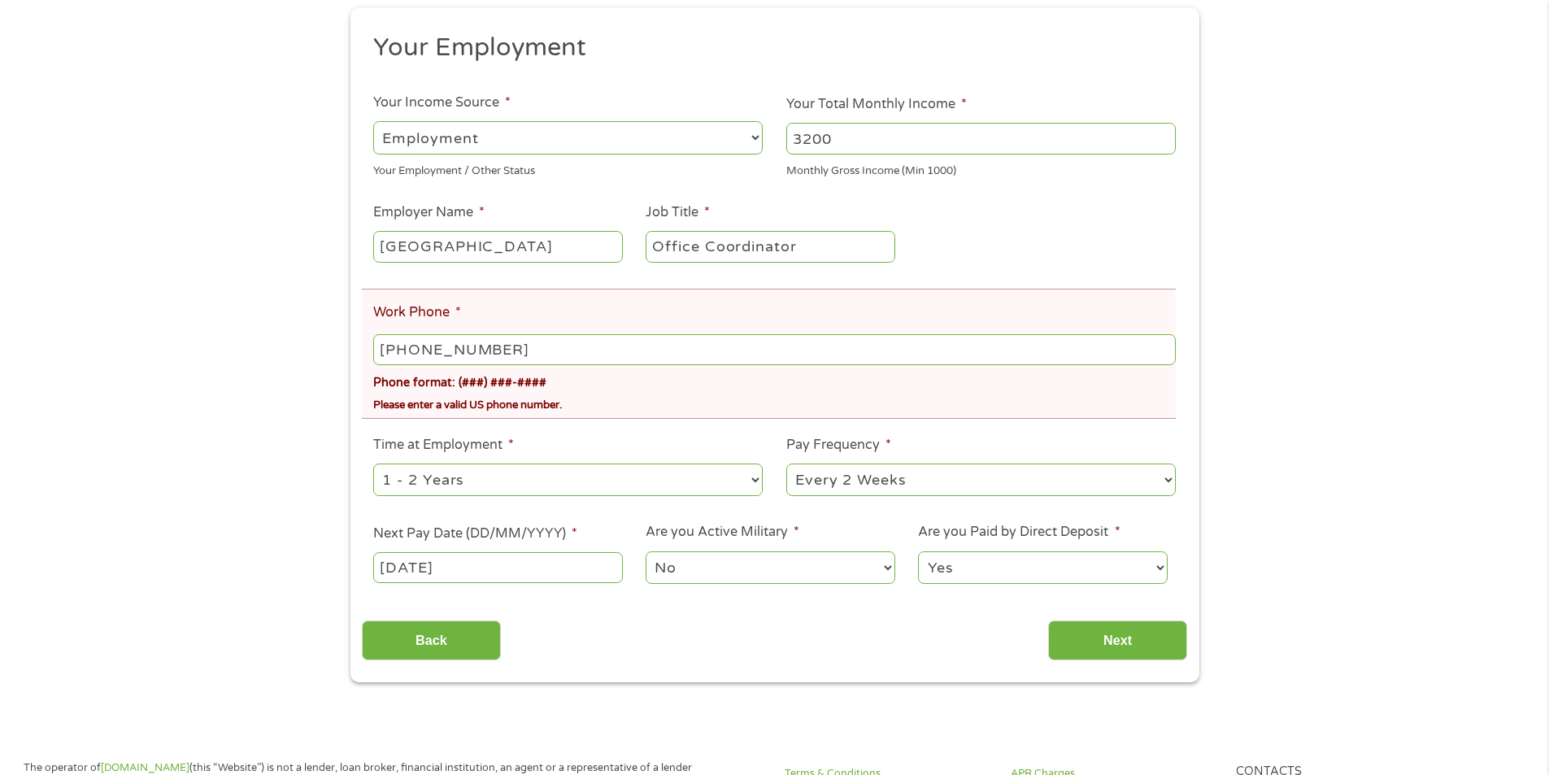
select select "36months"
click at [373, 464] on select "--- Choose one --- 1 Year or less 1 - 2 Years 2 - 4 Years Over 4 Years" at bounding box center [568, 480] width 390 height 33
click at [1091, 637] on input "Next" at bounding box center [1117, 640] width 139 height 40
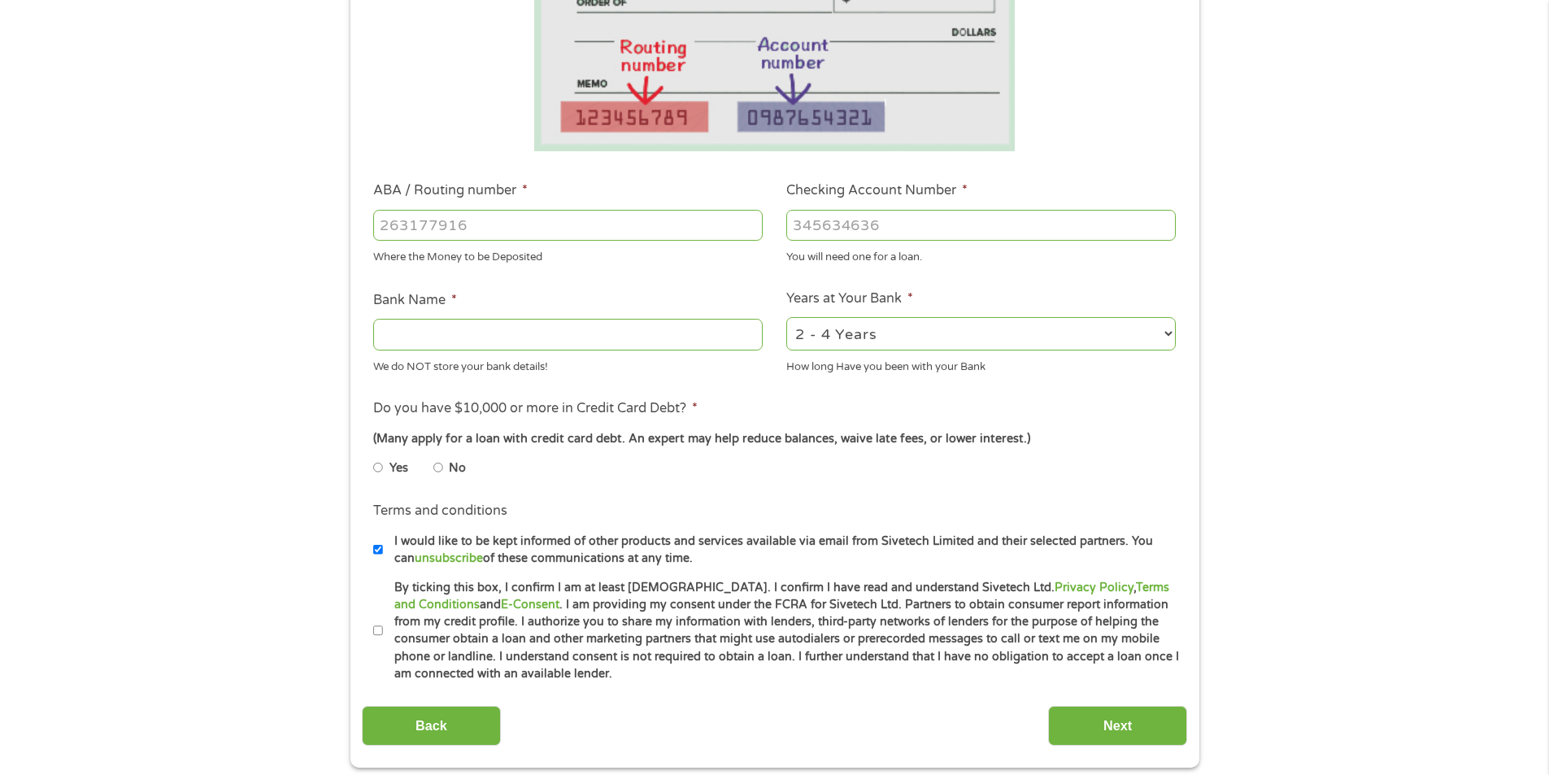
scroll to position [407, 0]
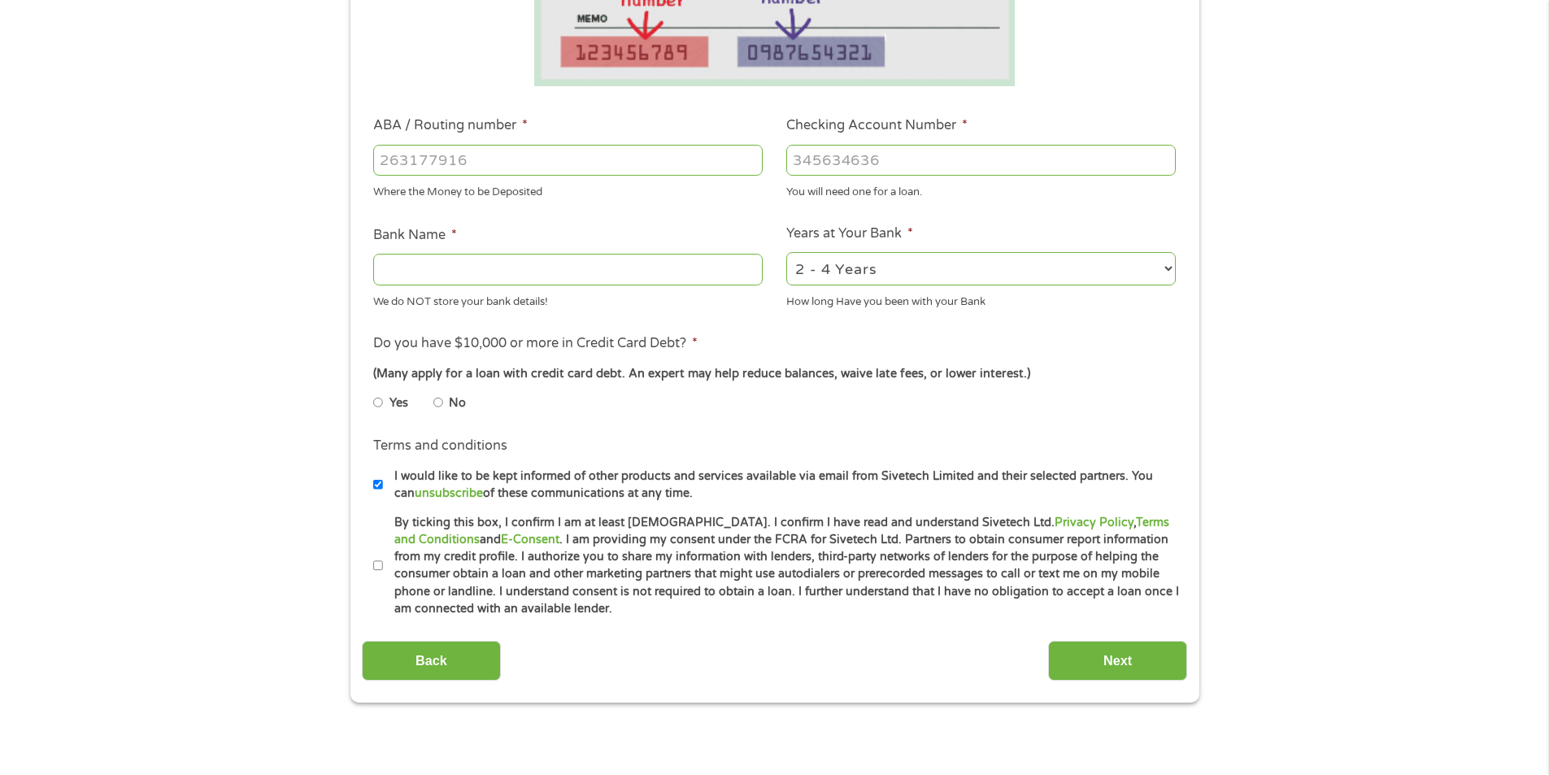
click at [439, 402] on input "No" at bounding box center [438, 403] width 10 height 26
radio input "true"
click at [376, 560] on input "By ticking this box, I confirm I am at least [DEMOGRAPHIC_DATA]. I confirm I ha…" at bounding box center [378, 566] width 10 height 26
checkbox input "true"
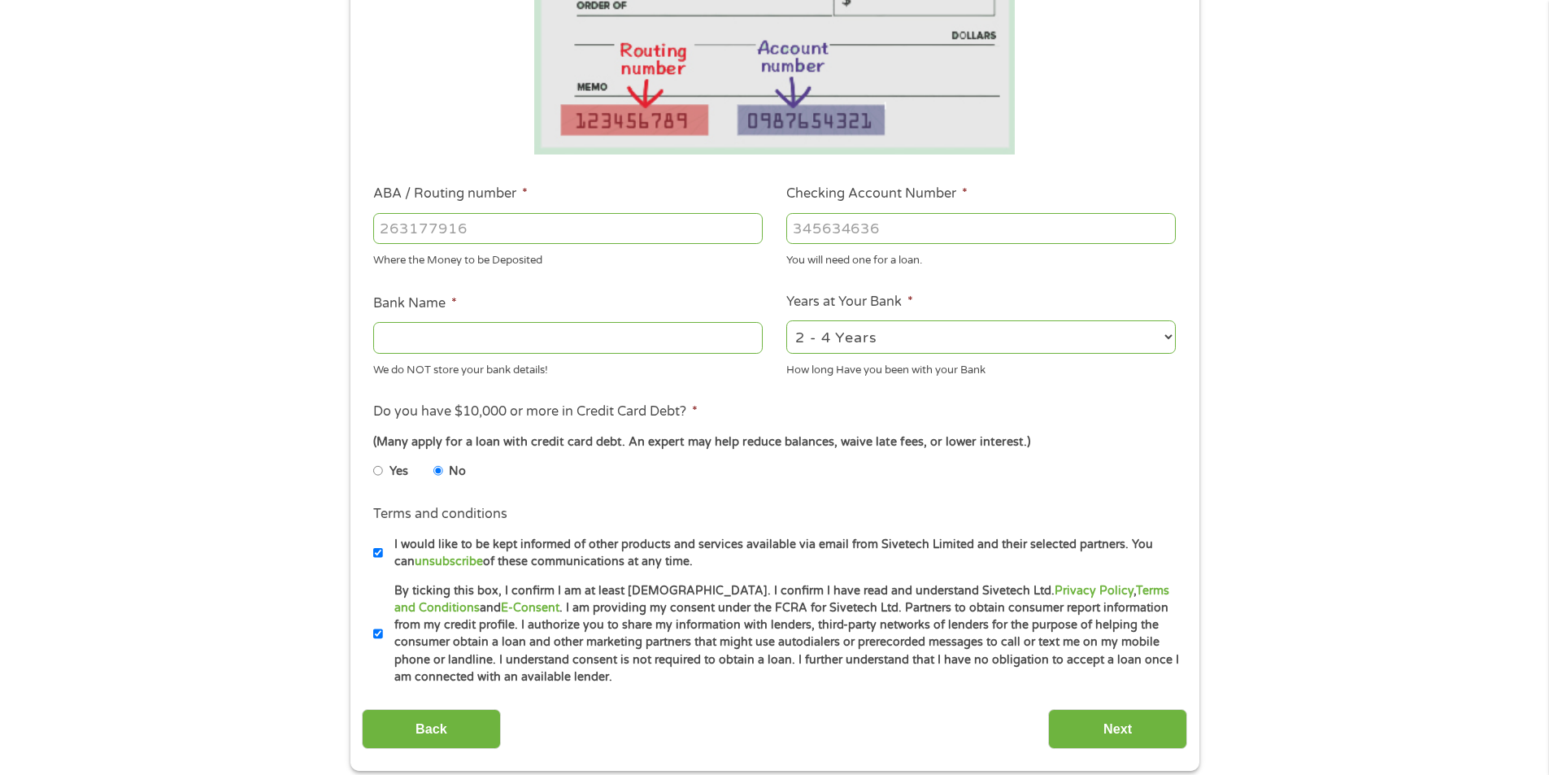
scroll to position [244, 0]
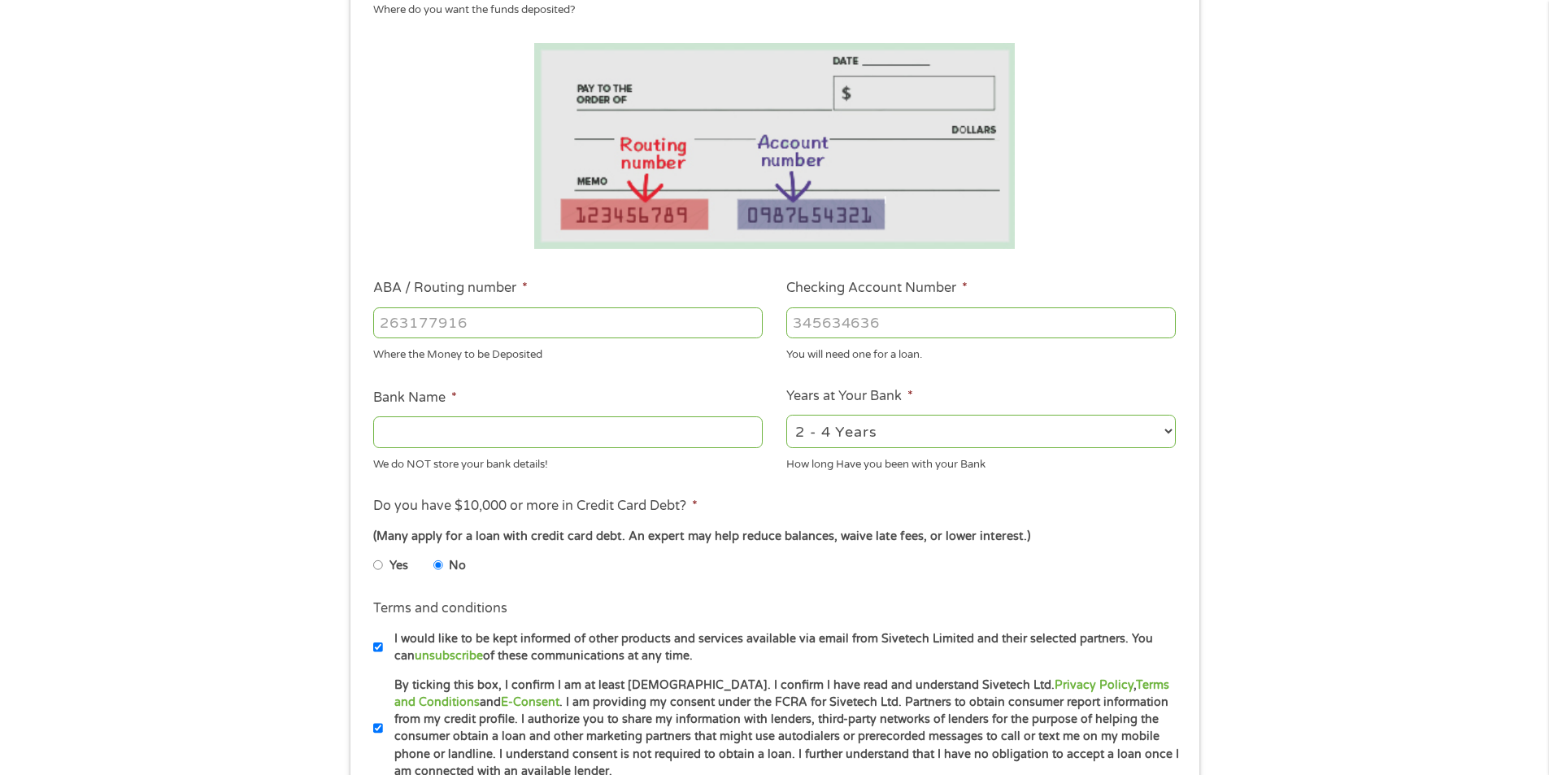
click at [455, 437] on input "Bank Name *" at bounding box center [568, 431] width 390 height 31
click at [450, 319] on input "ABA / Routing number *" at bounding box center [568, 322] width 390 height 31
type input "031101279"
type input "THE BANCORP BANK"
type input "031101279"
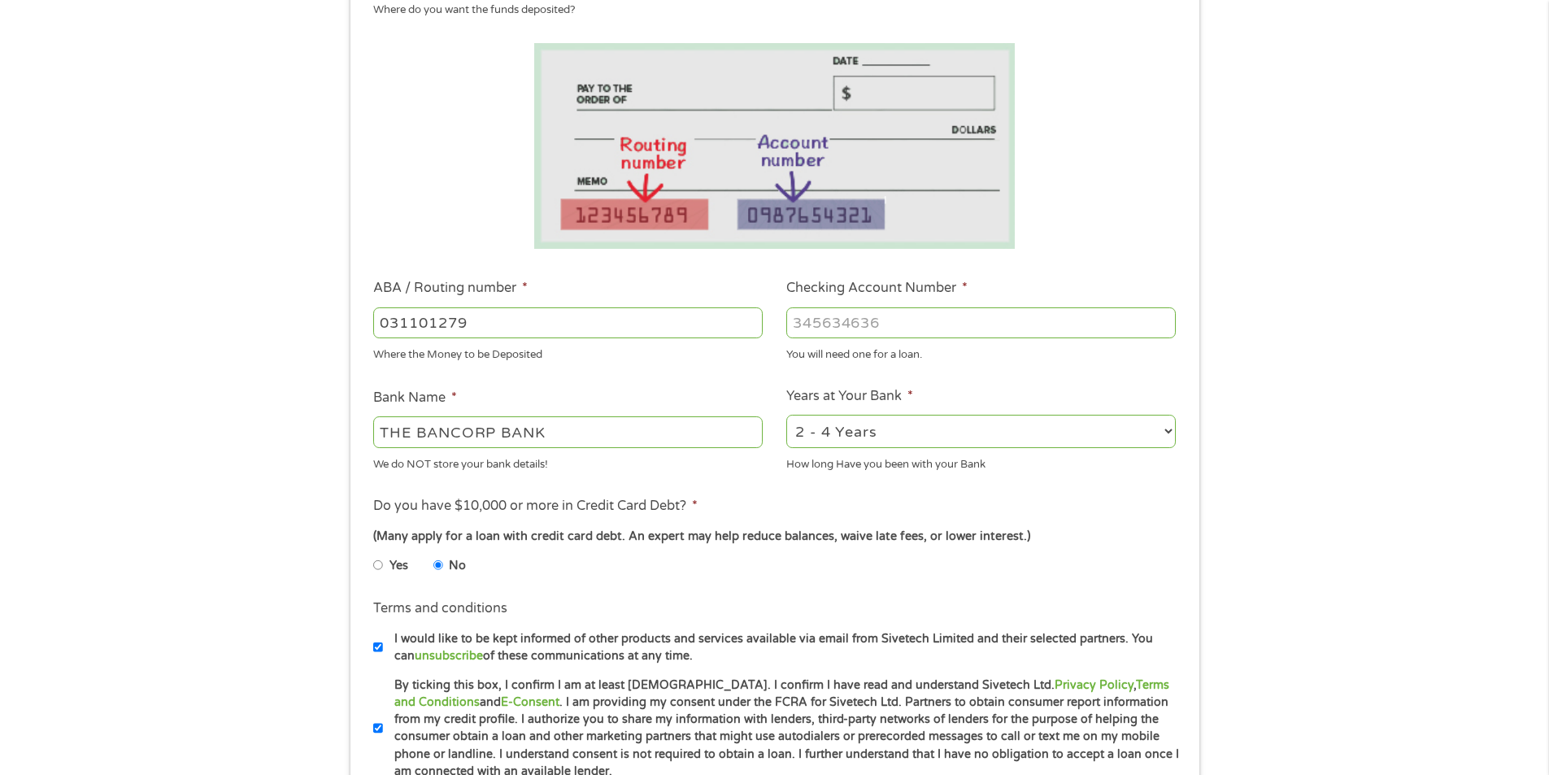
click at [833, 310] on input "Checking Account Number *" at bounding box center [981, 322] width 390 height 31
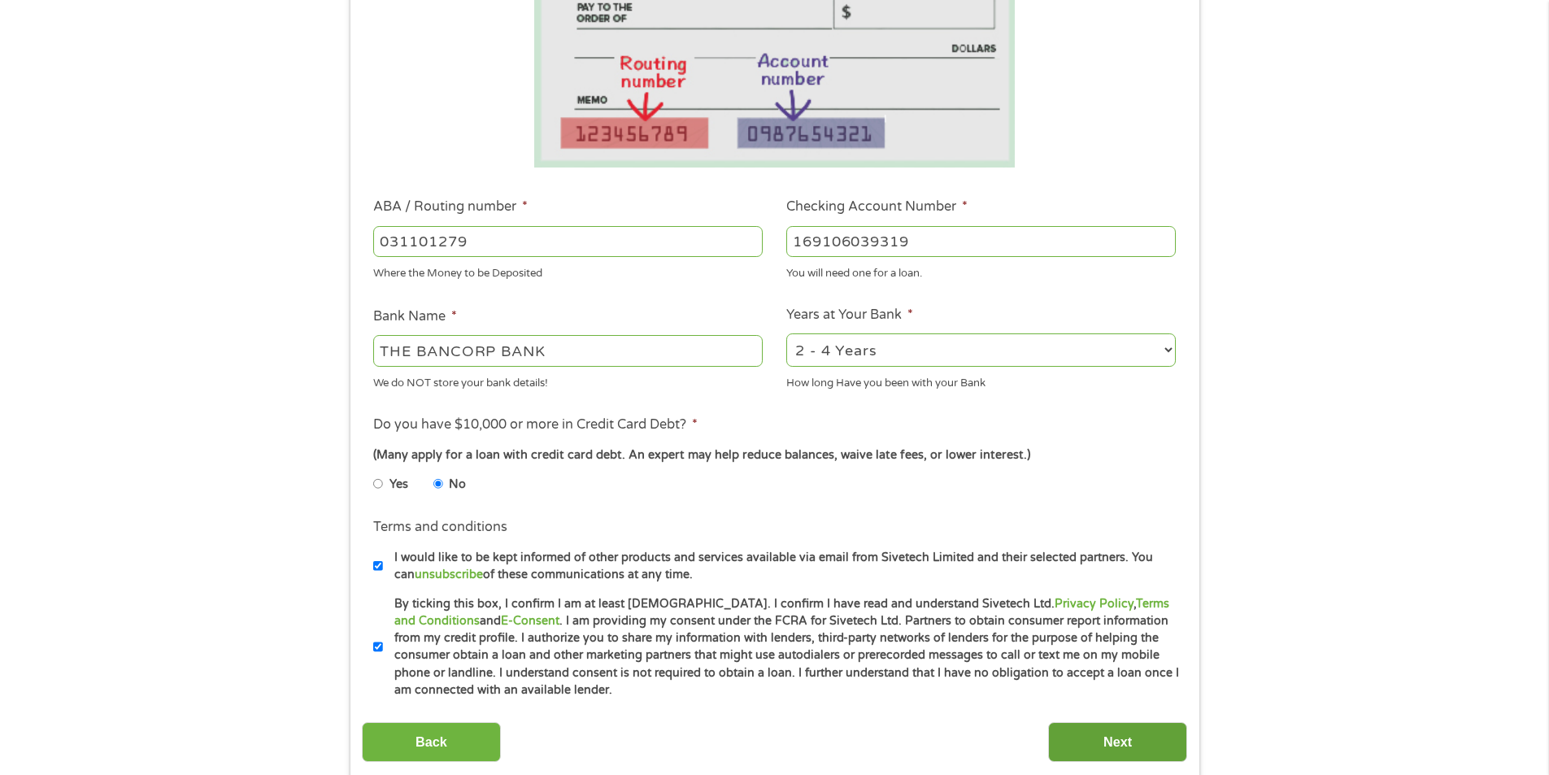
type input "169106039319"
click at [1078, 730] on input "Next" at bounding box center [1117, 742] width 139 height 40
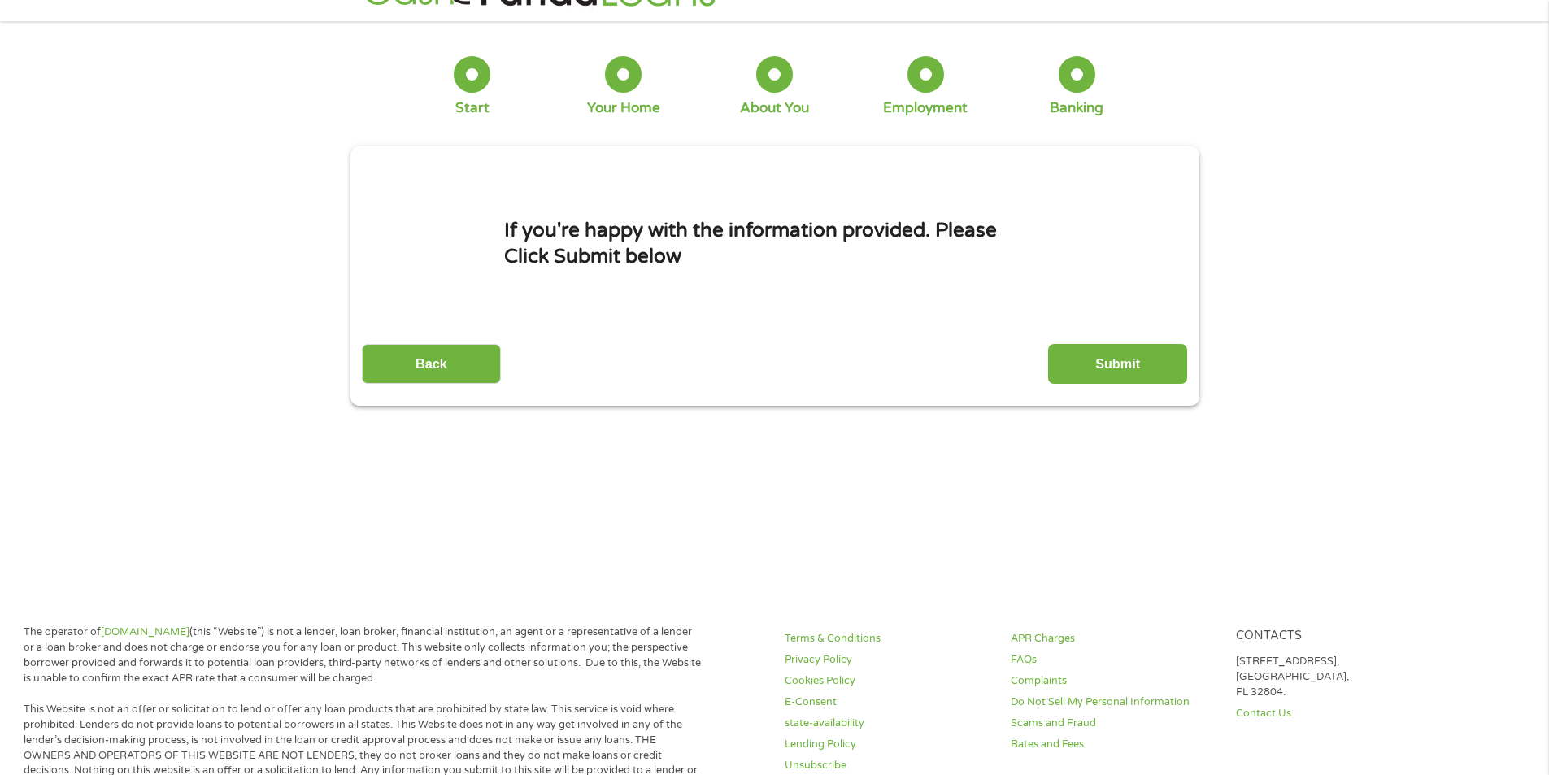
scroll to position [44, 0]
click at [1138, 377] on input "Submit" at bounding box center [1117, 365] width 139 height 40
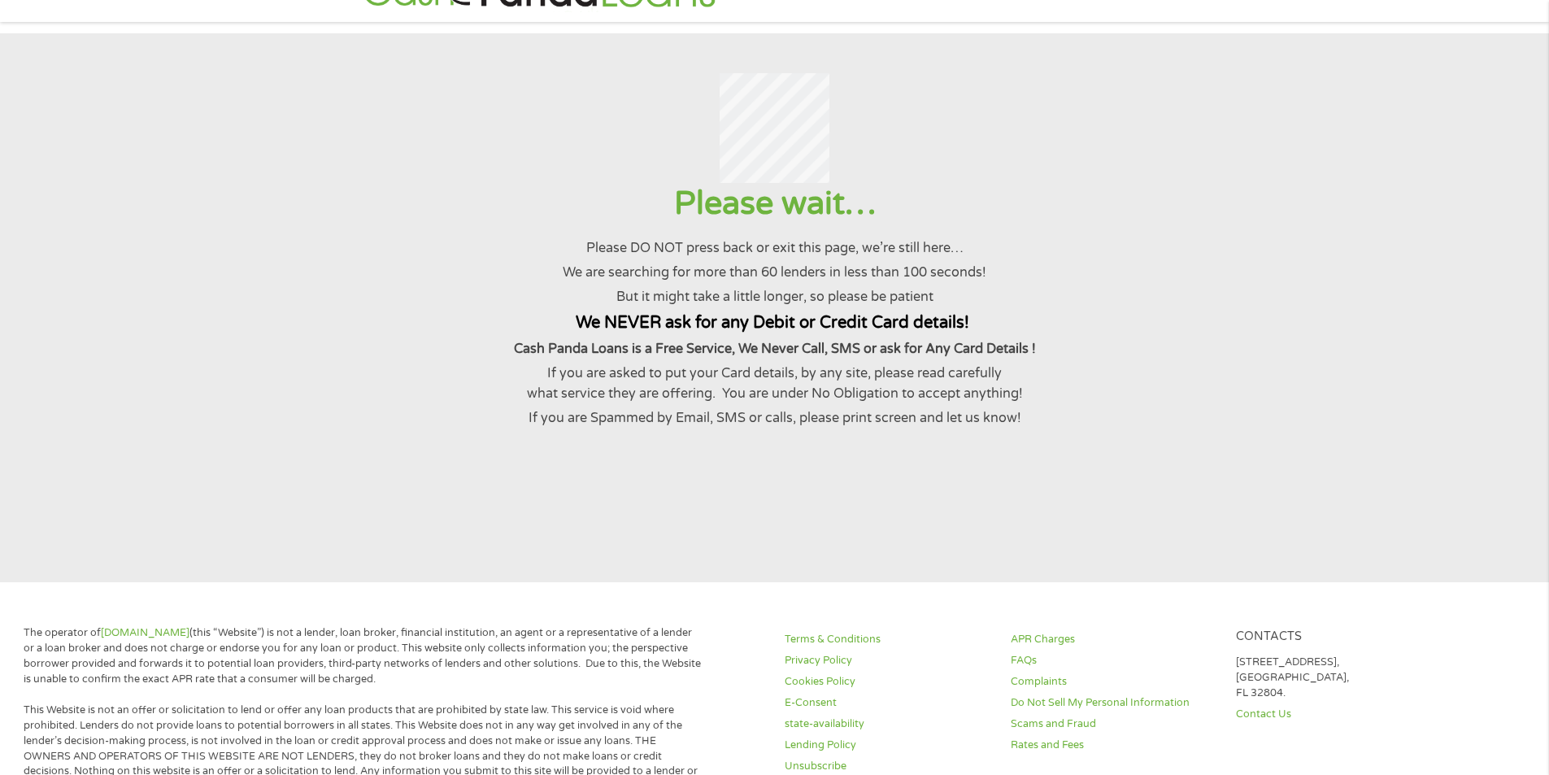
scroll to position [0, 0]
